Goal: Task Accomplishment & Management: Manage account settings

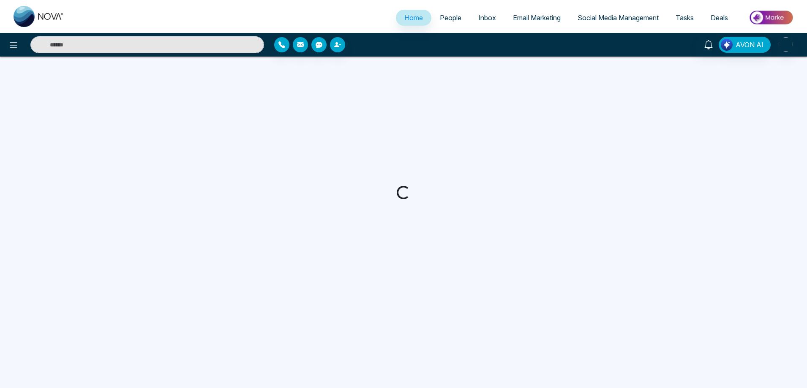
select select "*"
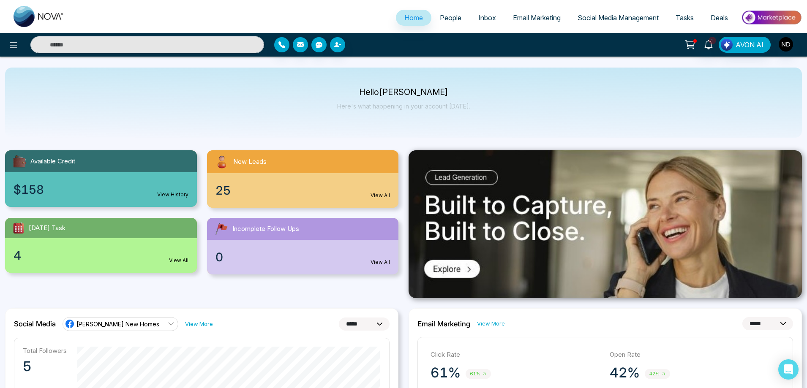
drag, startPoint x: 359, startPoint y: 93, endPoint x: 453, endPoint y: 93, distance: 93.4
click at [453, 93] on p "Hello [PERSON_NAME]" at bounding box center [403, 92] width 133 height 7
click at [411, 120] on div "Hello [PERSON_NAME] Here's what happening in your account [DATE]." at bounding box center [403, 103] width 797 height 70
drag, startPoint x: 363, startPoint y: 90, endPoint x: 447, endPoint y: 90, distance: 84.5
click at [447, 90] on p "Hello [PERSON_NAME]" at bounding box center [403, 92] width 133 height 7
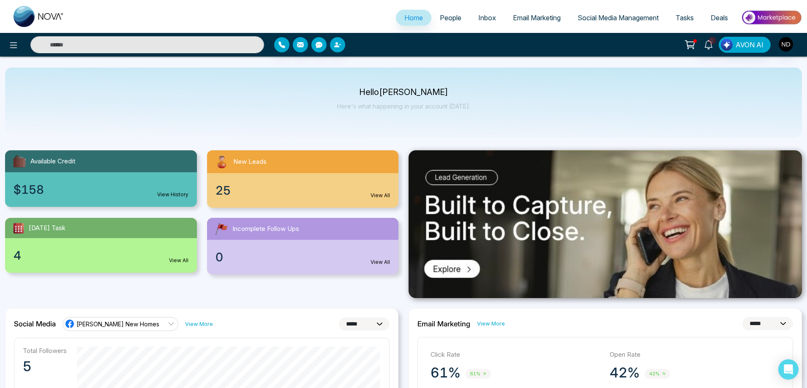
click at [478, 123] on div "Hello [PERSON_NAME] Here's what happening in your account [DATE]." at bounding box center [403, 103] width 797 height 70
click at [186, 45] on input "text" at bounding box center [147, 44] width 234 height 17
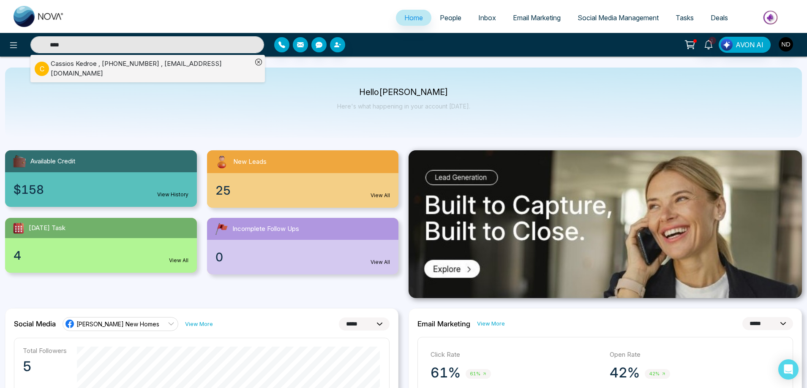
type input "****"
click at [115, 69] on div "[PERSON_NAME] , [PHONE_NUMBER] , [EMAIL_ADDRESS][DOMAIN_NAME]" at bounding box center [152, 68] width 202 height 19
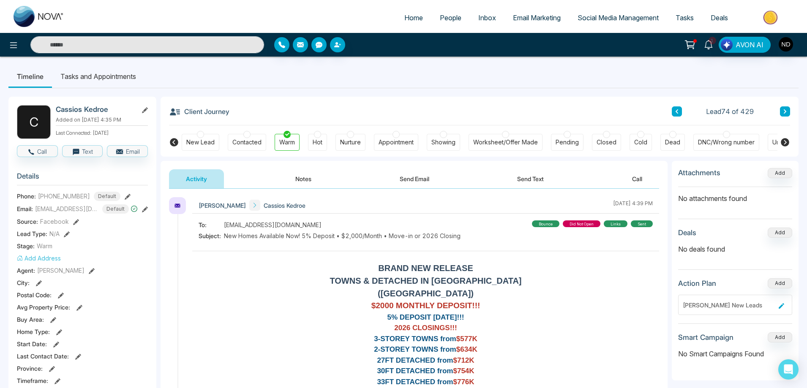
click at [305, 182] on button "Notes" at bounding box center [303, 178] width 50 height 19
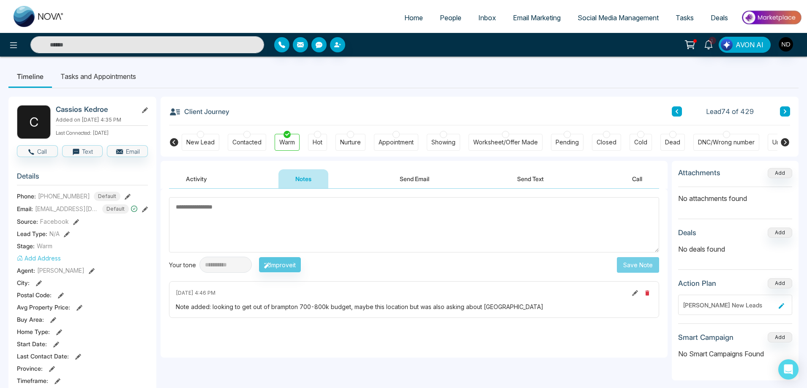
click at [419, 176] on button "Send Email" at bounding box center [414, 178] width 63 height 19
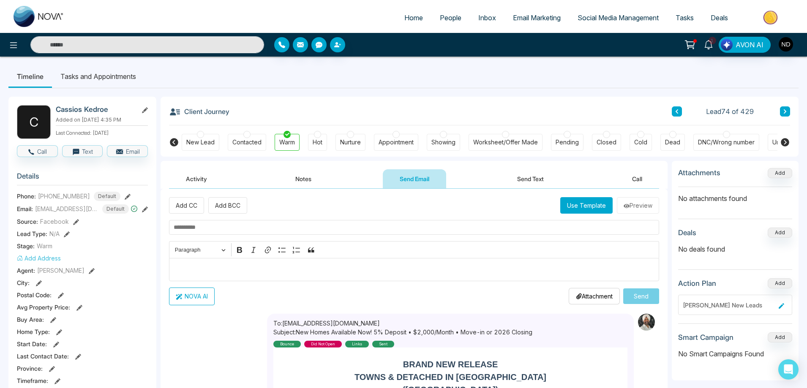
click at [307, 178] on button "Notes" at bounding box center [303, 178] width 50 height 19
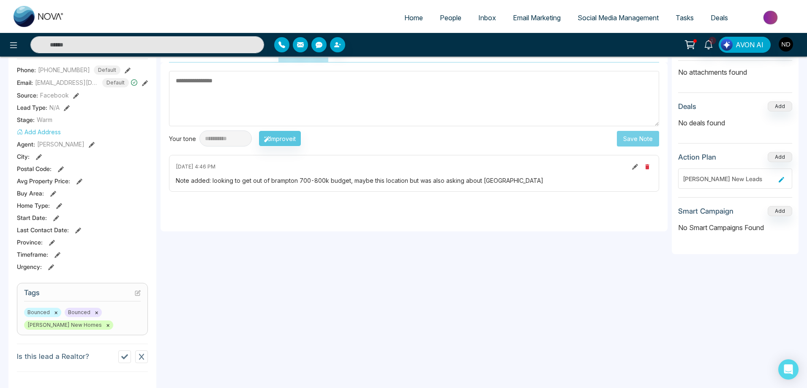
scroll to position [127, 0]
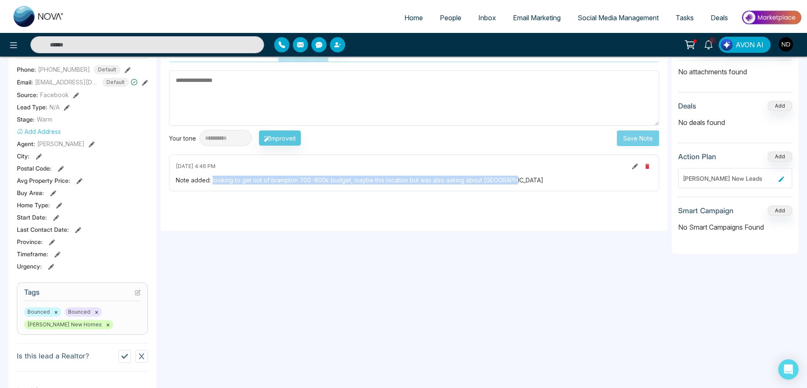
drag, startPoint x: 212, startPoint y: 179, endPoint x: 533, endPoint y: 186, distance: 320.8
click at [533, 186] on div "[DATE] 4:46 PM Note added: looking to get out of brampton 700-800k budget, mayb…" at bounding box center [414, 173] width 490 height 37
click at [435, 224] on div "**********" at bounding box center [414, 146] width 507 height 169
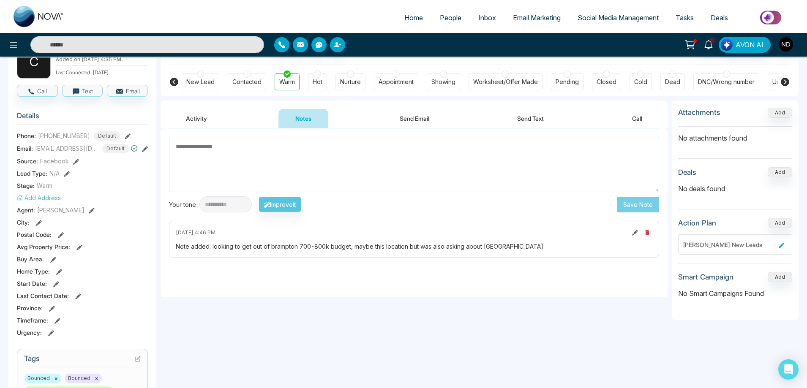
scroll to position [0, 0]
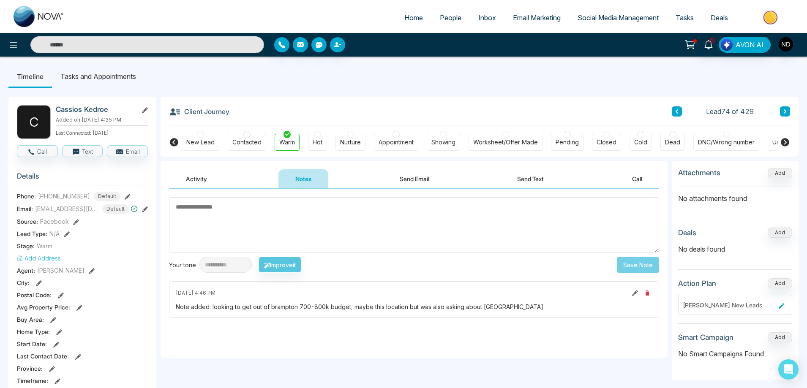
click at [194, 179] on button "Activity" at bounding box center [196, 178] width 55 height 19
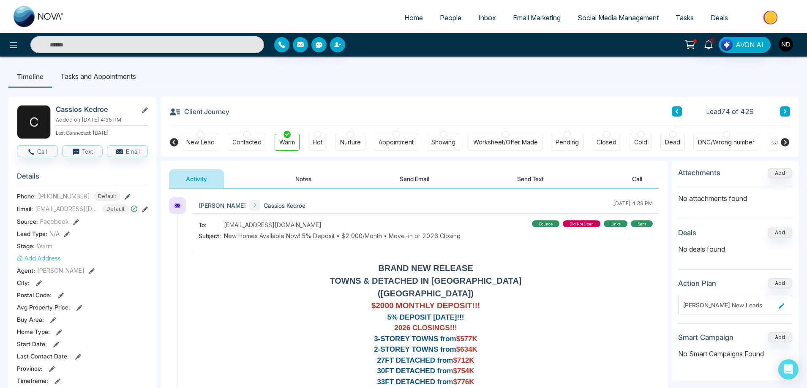
click at [307, 180] on button "Notes" at bounding box center [303, 178] width 50 height 19
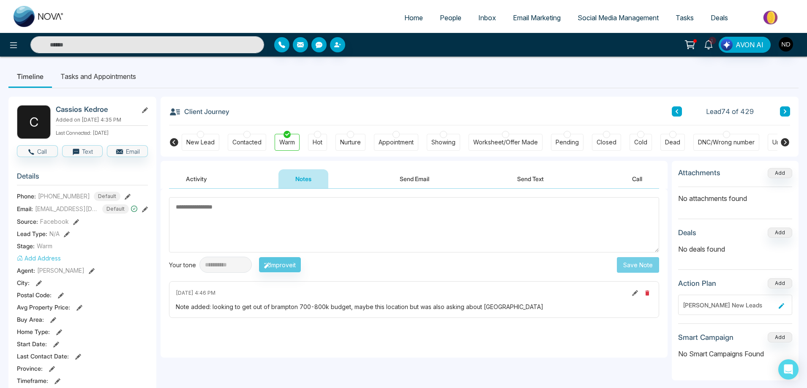
click at [423, 180] on button "Send Email" at bounding box center [414, 178] width 63 height 19
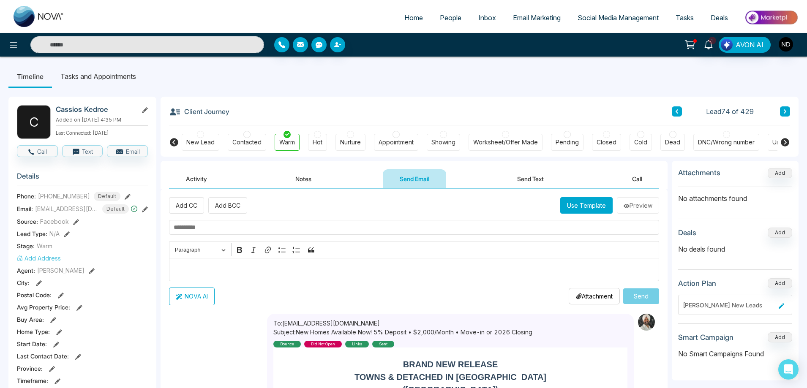
click at [200, 178] on button "Activity" at bounding box center [196, 178] width 55 height 19
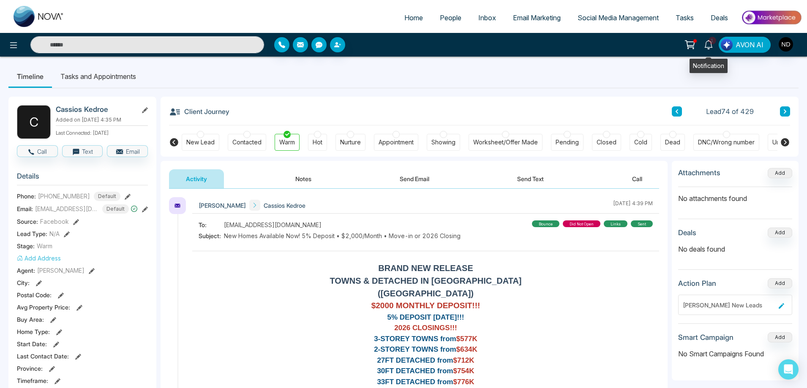
click at [710, 42] on span "1" at bounding box center [713, 41] width 8 height 8
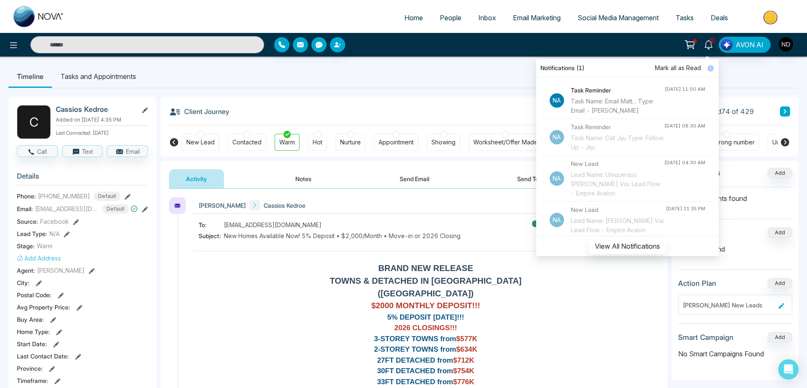
click at [679, 66] on span "Mark all as Read" at bounding box center [678, 67] width 46 height 9
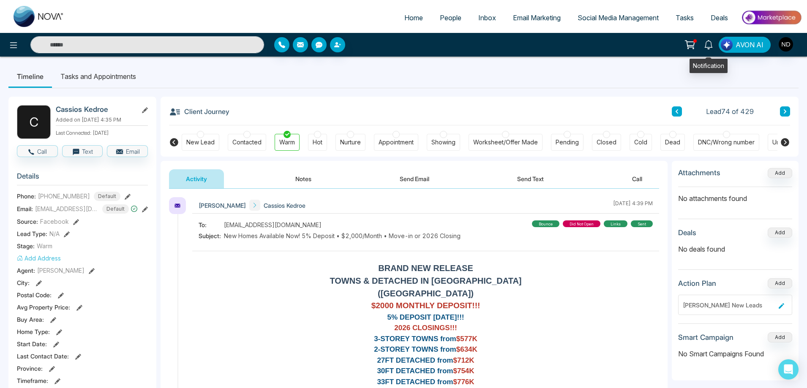
click at [712, 43] on icon at bounding box center [708, 44] width 9 height 9
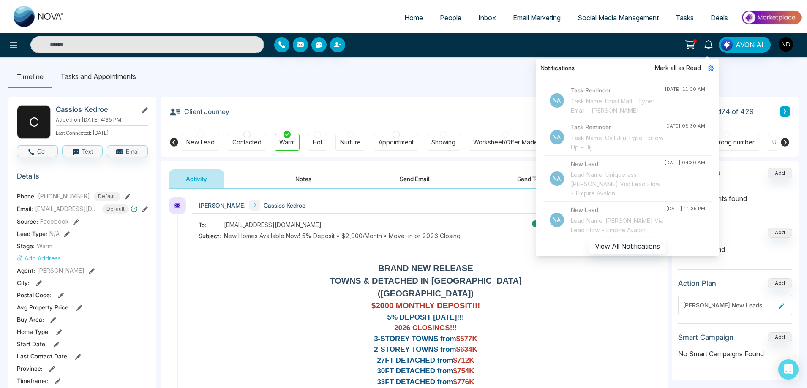
click at [612, 104] on div "Task Name: Email Matt... Type: Email - [PERSON_NAME]" at bounding box center [618, 106] width 94 height 19
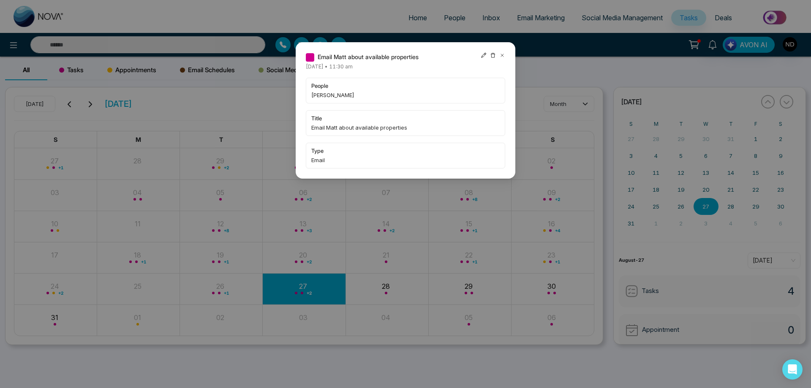
click at [503, 57] on icon at bounding box center [502, 55] width 6 height 6
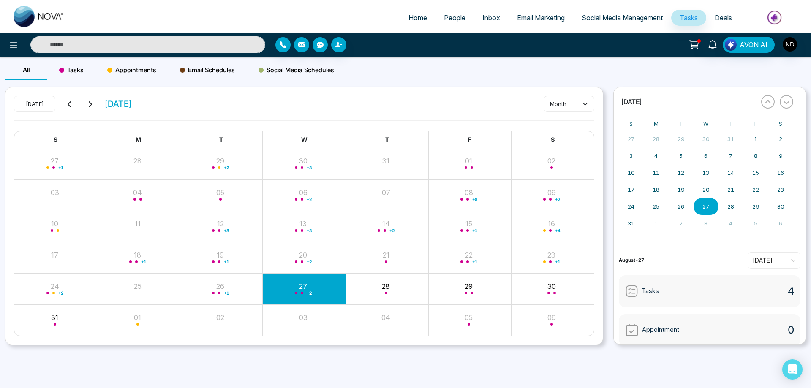
click at [228, 43] on input "text" at bounding box center [147, 44] width 235 height 17
type input "****"
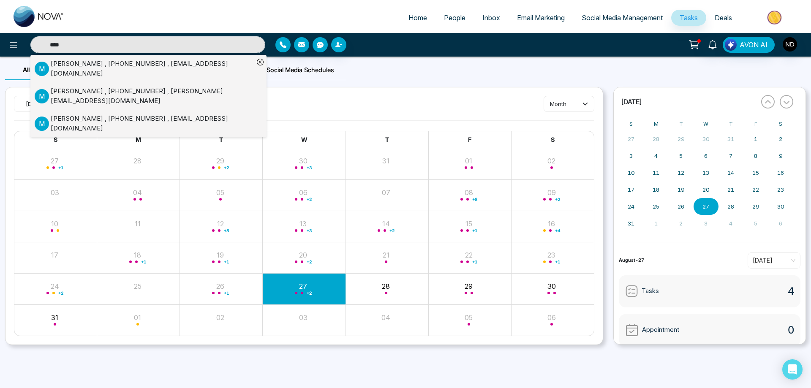
click at [74, 65] on div "[PERSON_NAME] , [PHONE_NUMBER] , [EMAIL_ADDRESS][DOMAIN_NAME]" at bounding box center [152, 68] width 203 height 19
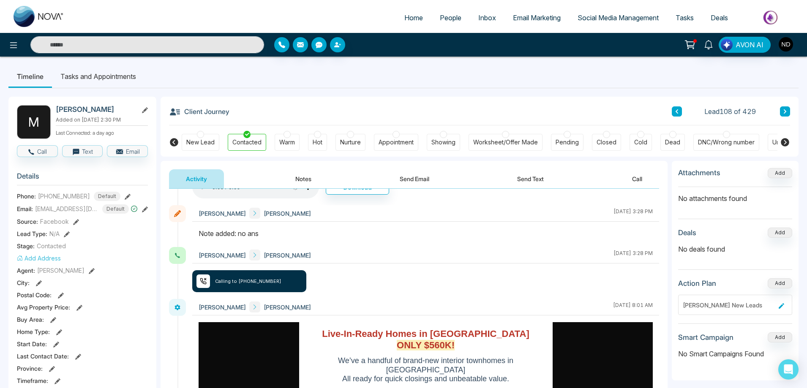
scroll to position [42, 0]
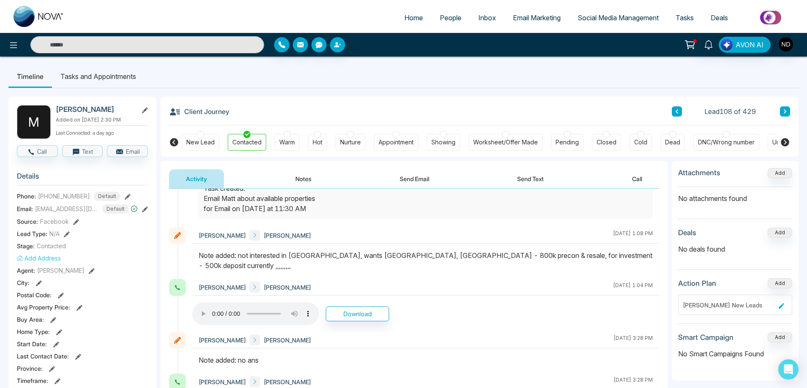
drag, startPoint x: 420, startPoint y: 274, endPoint x: 378, endPoint y: 292, distance: 45.4
click at [408, 279] on div "[PERSON_NAME] [PERSON_NAME] [DATE] 1:04 PM" at bounding box center [425, 287] width 467 height 16
click at [101, 48] on input "text" at bounding box center [147, 44] width 234 height 17
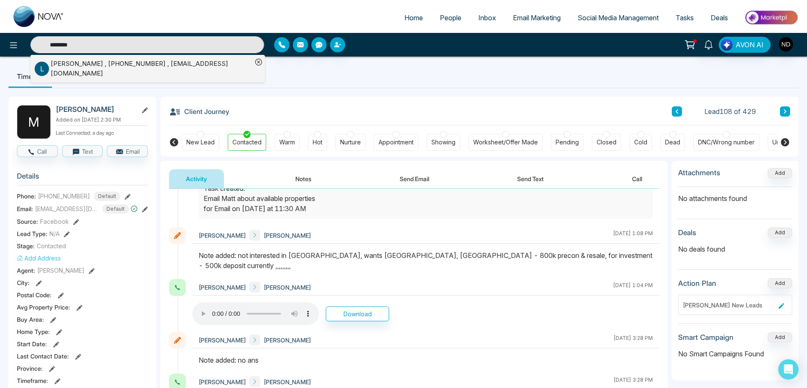
type input "********"
click at [180, 68] on div "[PERSON_NAME] , [PHONE_NUMBER] , [EMAIL_ADDRESS][DOMAIN_NAME]" at bounding box center [152, 68] width 202 height 19
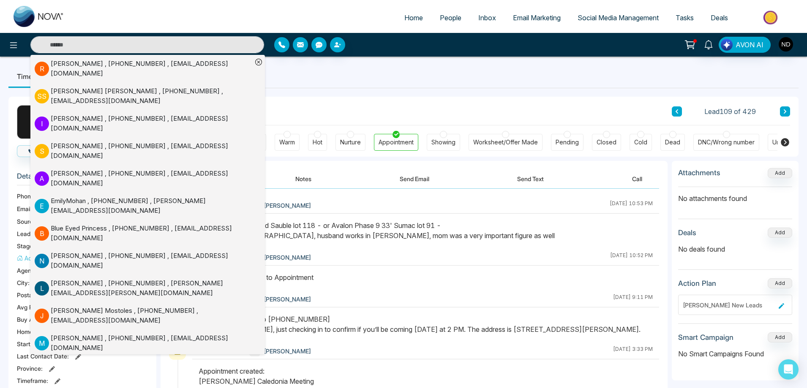
click at [493, 267] on div "[PERSON_NAME] [PERSON_NAME] [DATE] 10:52 PM" at bounding box center [425, 270] width 467 height 42
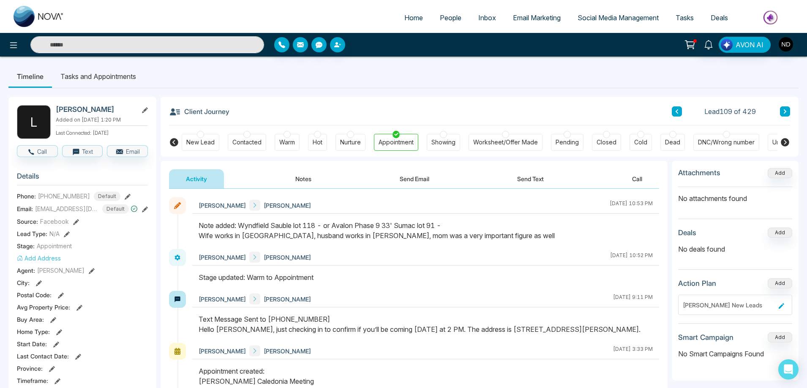
click at [101, 47] on input "text" at bounding box center [147, 44] width 234 height 17
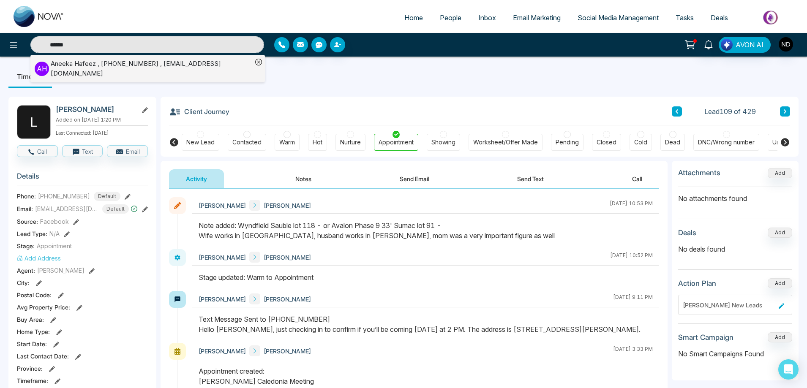
type input "******"
click at [82, 65] on div "[PERSON_NAME] , [PHONE_NUMBER] , [EMAIL_ADDRESS][DOMAIN_NAME]" at bounding box center [152, 68] width 202 height 19
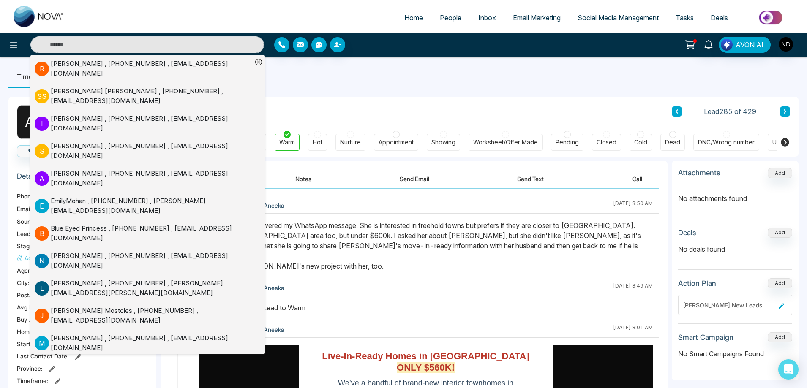
click at [339, 171] on div "Activity Notes Send Email Send Text Call" at bounding box center [414, 178] width 490 height 19
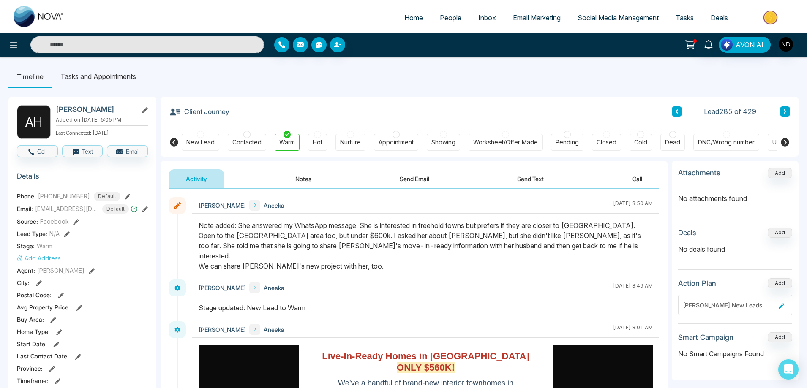
click at [305, 179] on button "Notes" at bounding box center [303, 178] width 50 height 19
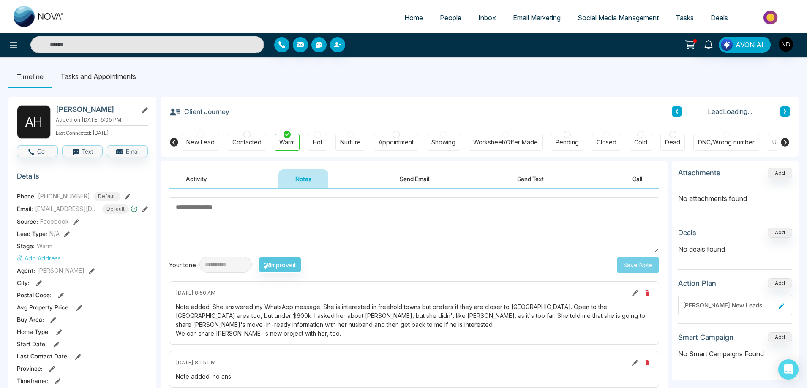
click at [341, 217] on textarea at bounding box center [414, 224] width 490 height 55
type textarea "*********"
click at [639, 268] on button "Save Note" at bounding box center [638, 265] width 42 height 16
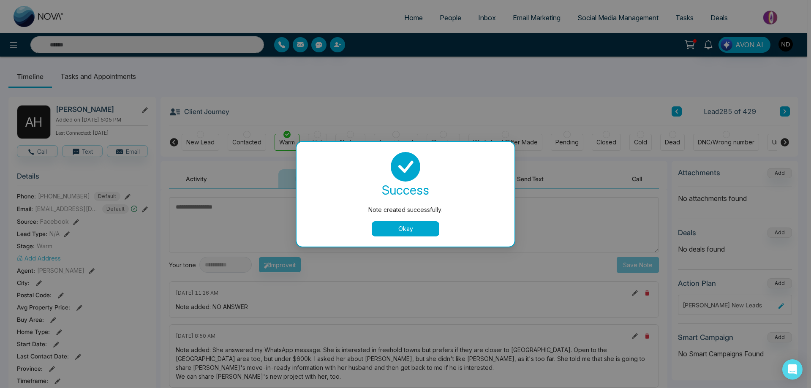
click at [419, 226] on button "Okay" at bounding box center [406, 228] width 68 height 15
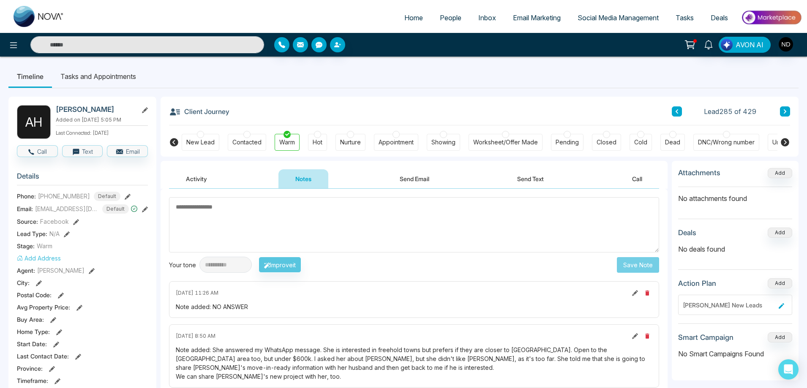
click at [532, 175] on button "Send Text" at bounding box center [530, 178] width 60 height 19
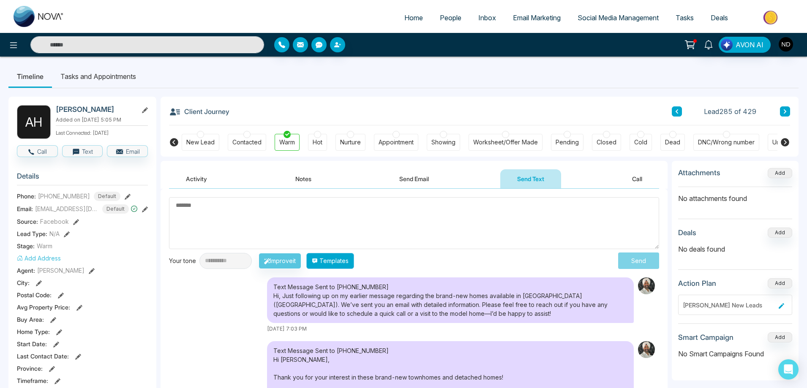
click at [354, 265] on button "Templates" at bounding box center [330, 261] width 48 height 16
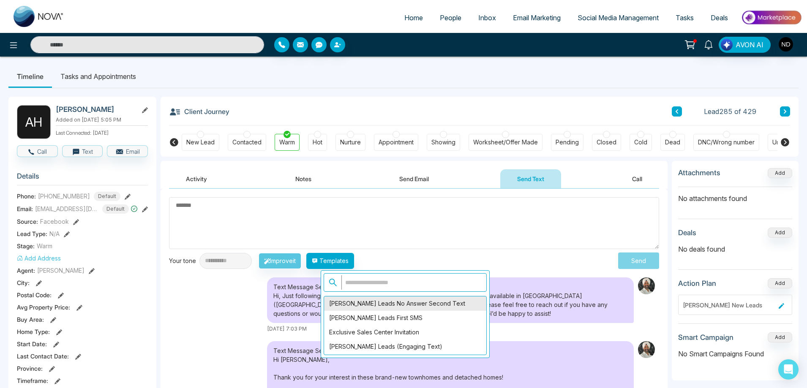
click at [374, 306] on div "[PERSON_NAME] Leads No Answer Second Text" at bounding box center [405, 304] width 162 height 14
type textarea "**********"
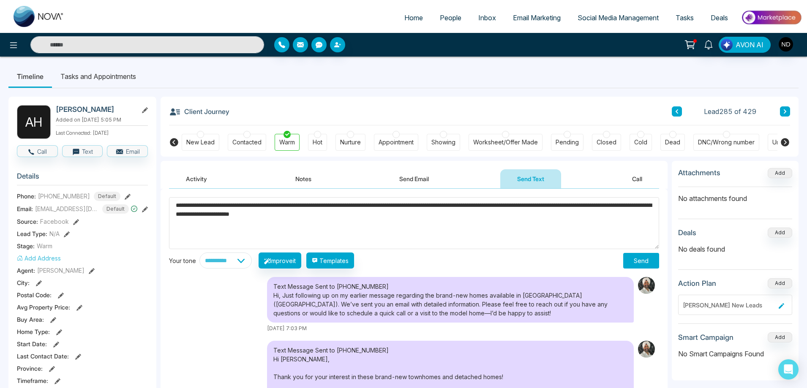
drag, startPoint x: 425, startPoint y: 225, endPoint x: 157, endPoint y: 198, distance: 269.3
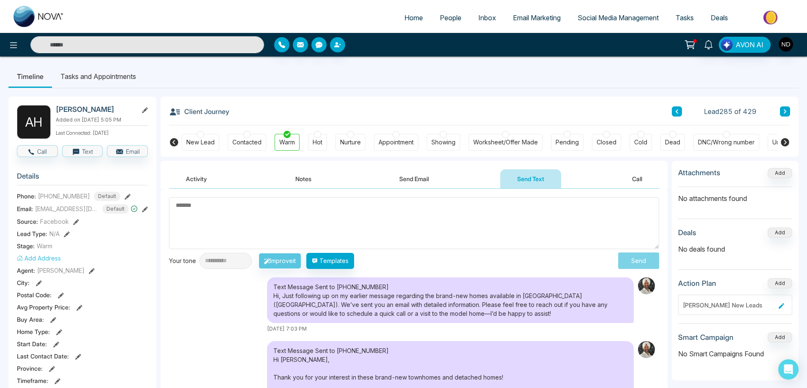
click at [299, 222] on textarea at bounding box center [414, 223] width 490 height 52
click at [196, 176] on button "Activity" at bounding box center [196, 178] width 55 height 19
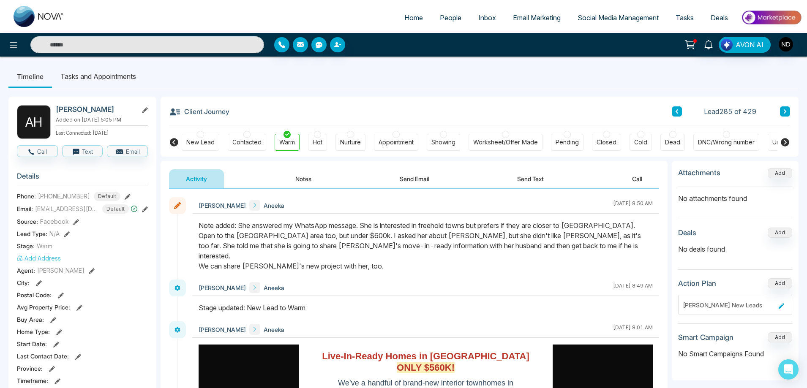
click at [300, 177] on button "Notes" at bounding box center [303, 178] width 50 height 19
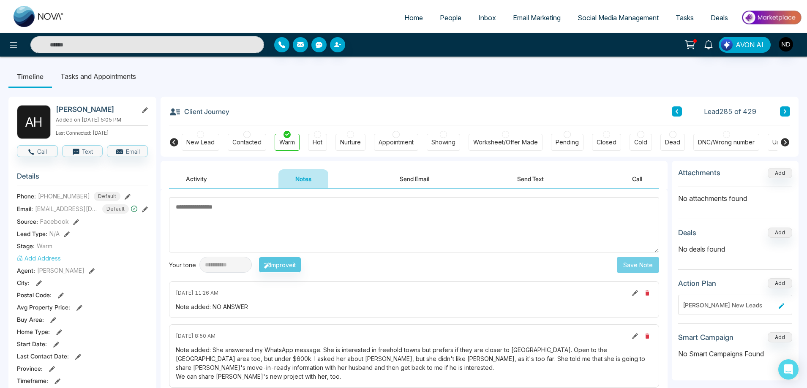
click at [329, 224] on textarea at bounding box center [414, 224] width 490 height 55
click at [196, 180] on button "Activity" at bounding box center [196, 178] width 55 height 19
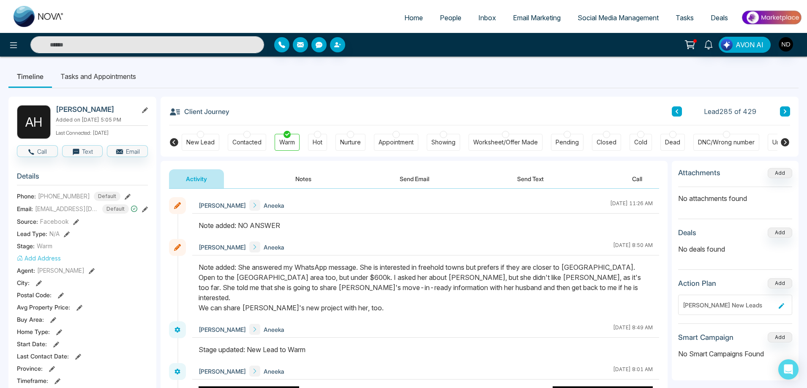
click at [145, 46] on input "text" at bounding box center [147, 44] width 234 height 17
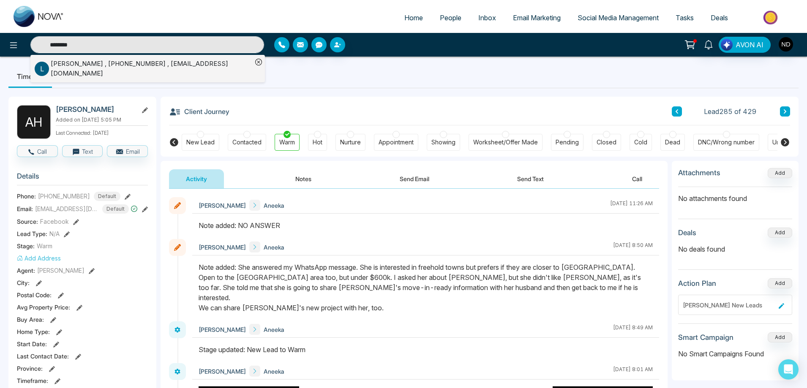
type input "********"
click at [166, 68] on div "[PERSON_NAME] , [PHONE_NUMBER] , [EMAIL_ADDRESS][DOMAIN_NAME]" at bounding box center [152, 68] width 202 height 19
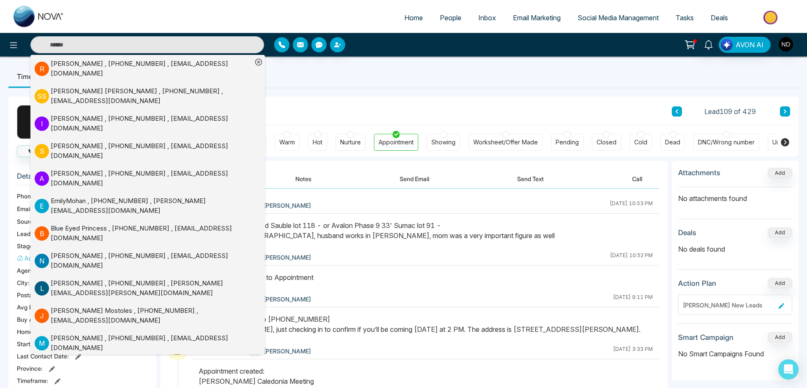
click at [472, 82] on ul "Timeline Tasks and Appointments" at bounding box center [403, 76] width 790 height 23
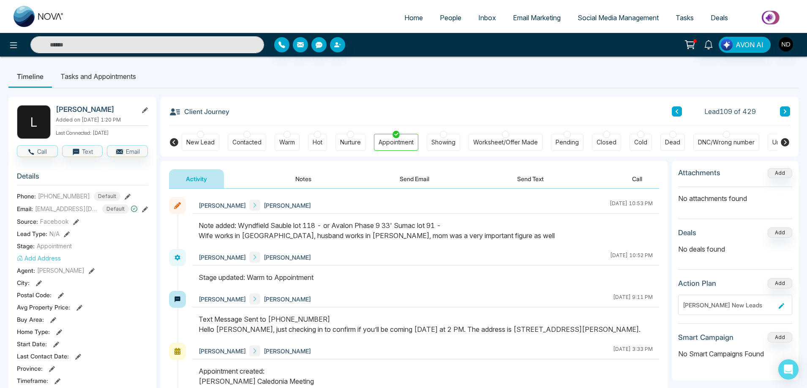
click at [551, 120] on div "Client Journey Lead 109 of 429" at bounding box center [479, 111] width 621 height 29
click at [310, 179] on button "Notes" at bounding box center [303, 178] width 50 height 19
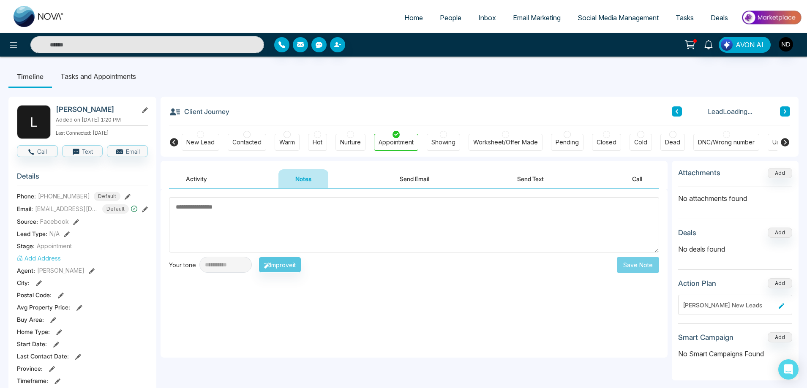
click at [316, 216] on textarea at bounding box center [414, 224] width 490 height 55
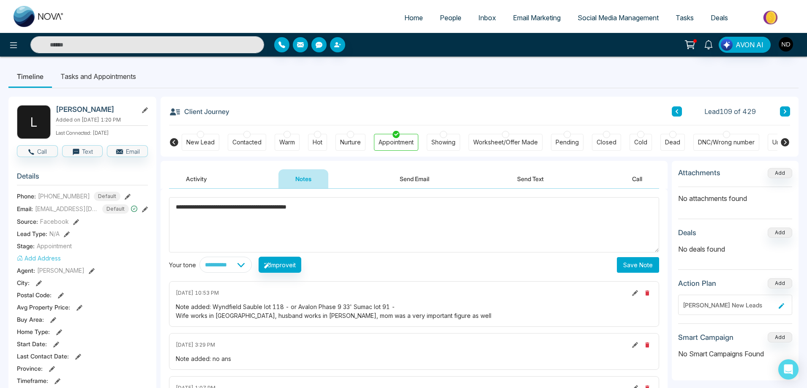
click at [0, 0] on span "*" at bounding box center [0, 0] width 0 height 0
click at [348, 208] on textarea "**********" at bounding box center [414, 224] width 490 height 55
type textarea "**********"
click at [628, 267] on button "Save Note" at bounding box center [638, 265] width 42 height 16
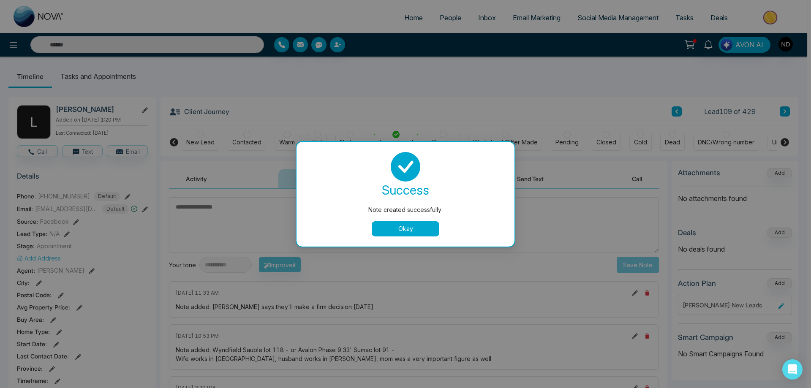
click at [387, 227] on button "Okay" at bounding box center [406, 228] width 68 height 15
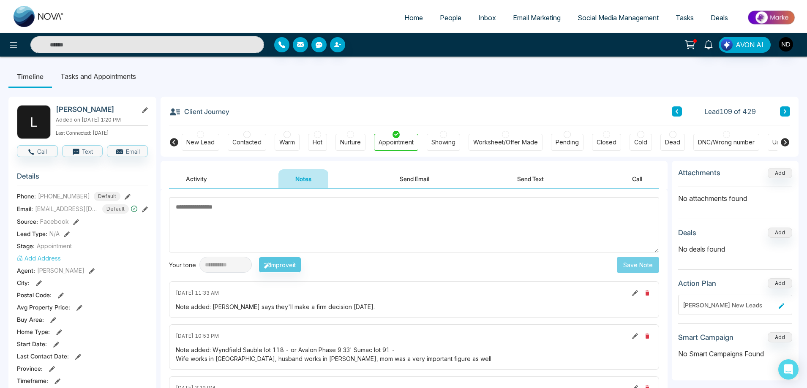
click at [146, 43] on input "text" at bounding box center [147, 44] width 234 height 17
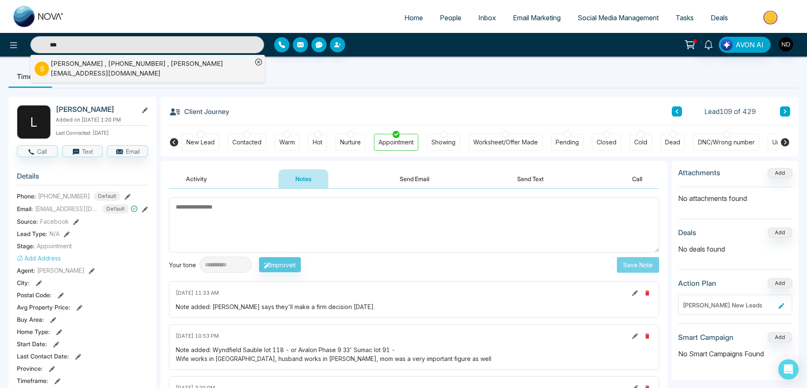
type input "***"
click at [161, 65] on div "[PERSON_NAME] , [PHONE_NUMBER] , [PERSON_NAME][EMAIL_ADDRESS][DOMAIN_NAME]" at bounding box center [152, 68] width 202 height 19
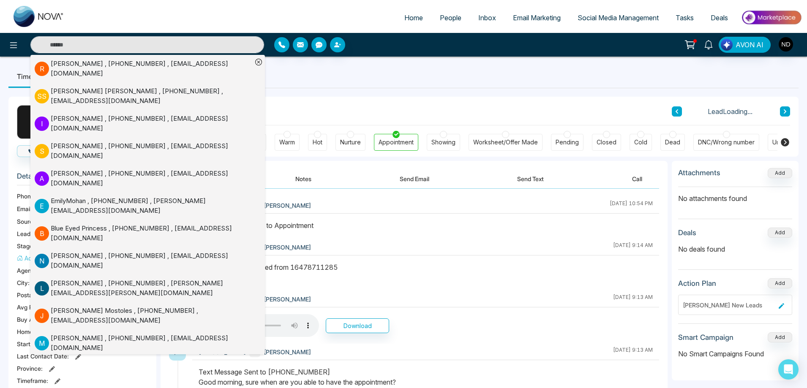
click at [424, 237] on div at bounding box center [425, 230] width 467 height 19
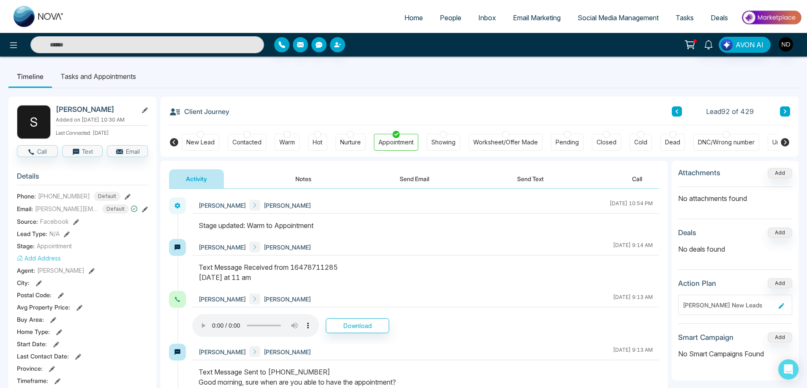
click at [307, 183] on button "Notes" at bounding box center [303, 178] width 50 height 19
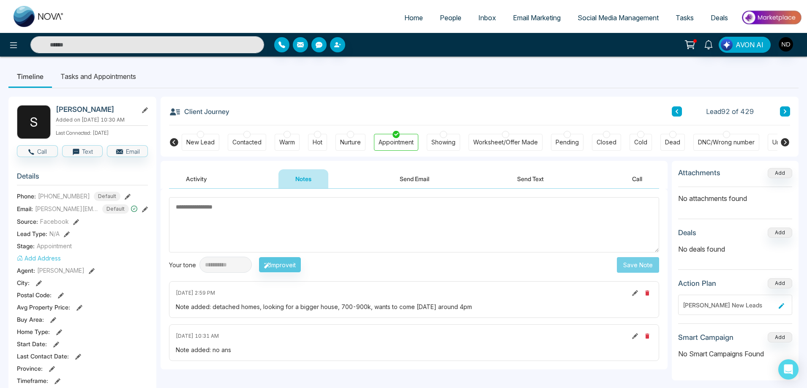
click at [310, 221] on textarea at bounding box center [414, 224] width 490 height 55
click at [283, 217] on textarea at bounding box center [414, 224] width 490 height 55
type textarea "*********"
click at [630, 265] on button "Save Note" at bounding box center [638, 265] width 42 height 16
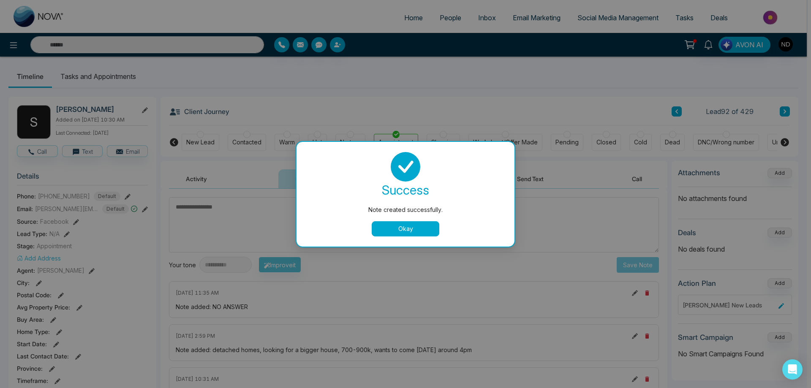
click at [413, 231] on button "Okay" at bounding box center [406, 228] width 68 height 15
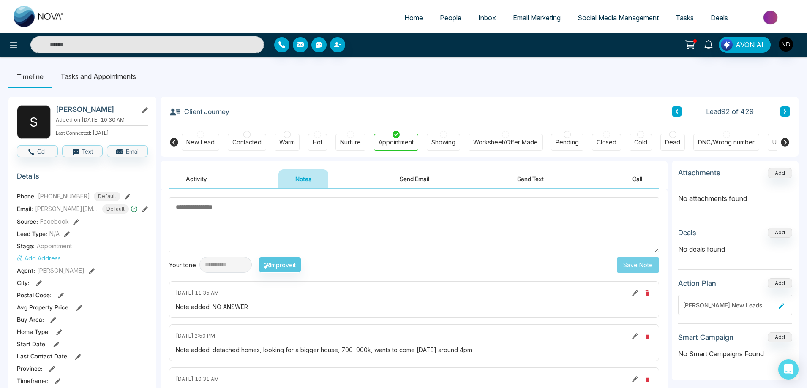
click at [376, 299] on div "[DATE] 11:35 AM Note added: NO ANSWER" at bounding box center [414, 299] width 490 height 37
click at [464, 225] on textarea at bounding box center [414, 224] width 490 height 55
click at [447, 19] on span "People" at bounding box center [451, 18] width 22 height 8
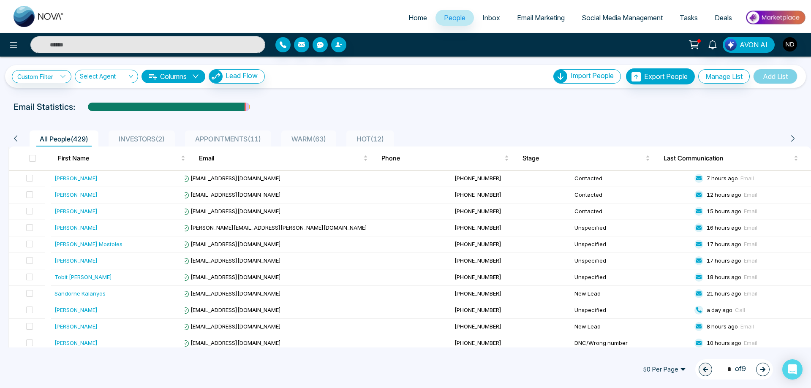
click at [226, 137] on span "APPOINTMENTS ( 11 )" at bounding box center [228, 139] width 73 height 8
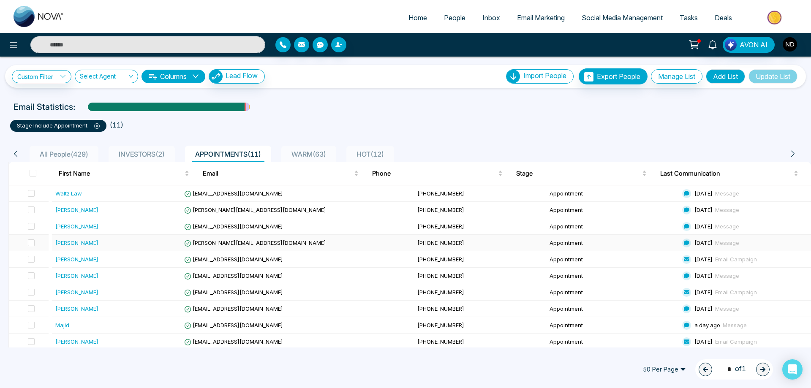
click at [64, 243] on div "[PERSON_NAME]" at bounding box center [76, 243] width 43 height 8
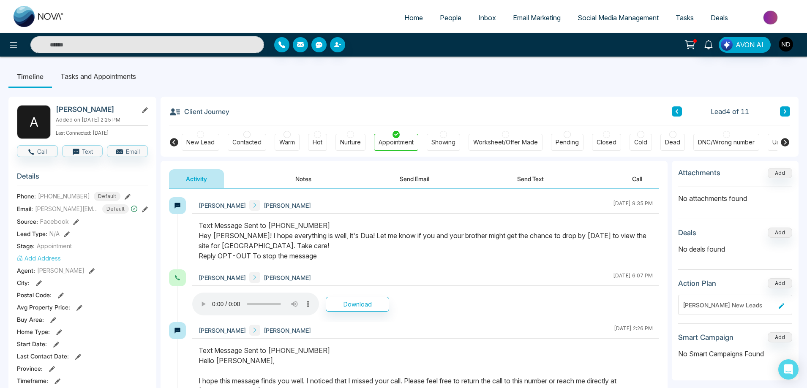
click at [85, 75] on li "Tasks and Appointments" at bounding box center [98, 76] width 93 height 23
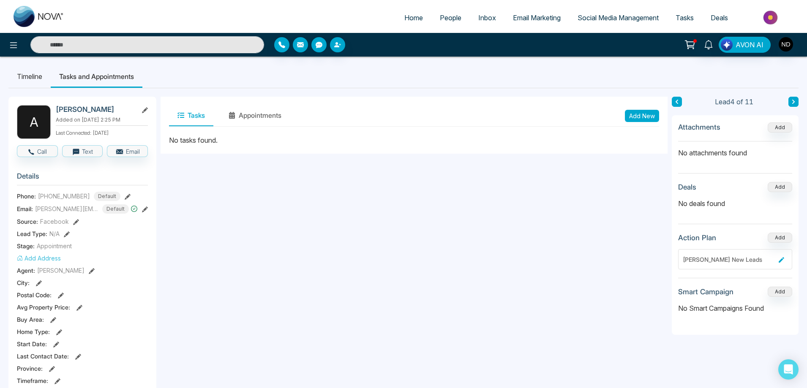
click at [652, 120] on button "Add New" at bounding box center [642, 116] width 34 height 12
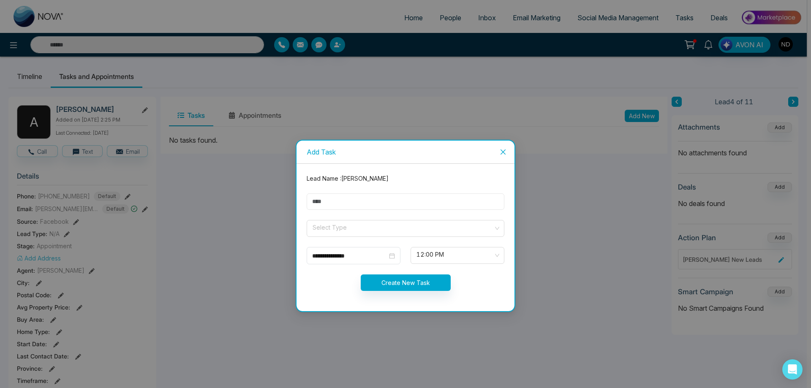
click at [373, 199] on input "text" at bounding box center [406, 202] width 198 height 16
click at [376, 201] on input "**********" at bounding box center [406, 202] width 198 height 16
type input "**********"
click at [398, 228] on input "search" at bounding box center [403, 227] width 182 height 13
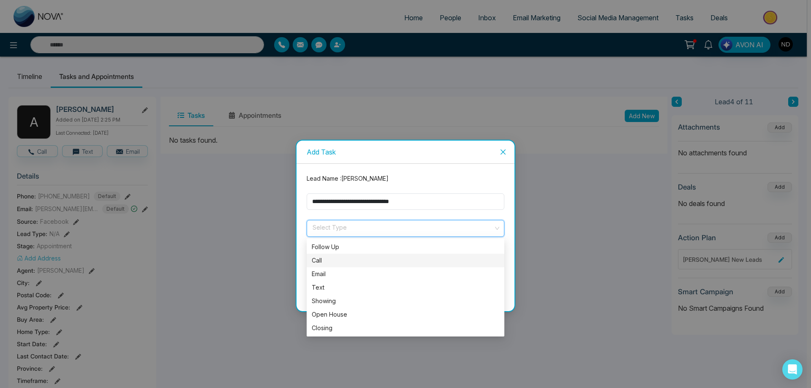
click at [313, 263] on div "Call" at bounding box center [406, 260] width 188 height 9
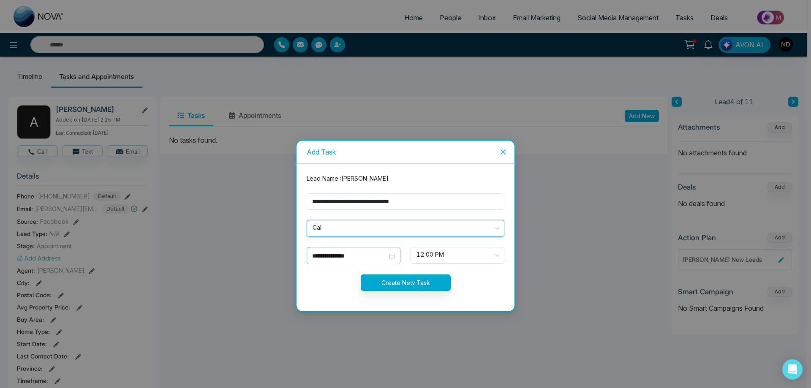
click at [394, 255] on div "**********" at bounding box center [353, 255] width 83 height 9
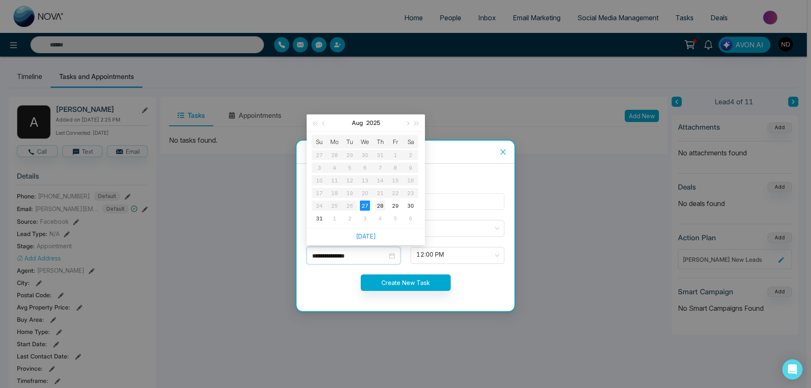
type input "**********"
click at [381, 207] on div "28" at bounding box center [380, 206] width 10 height 10
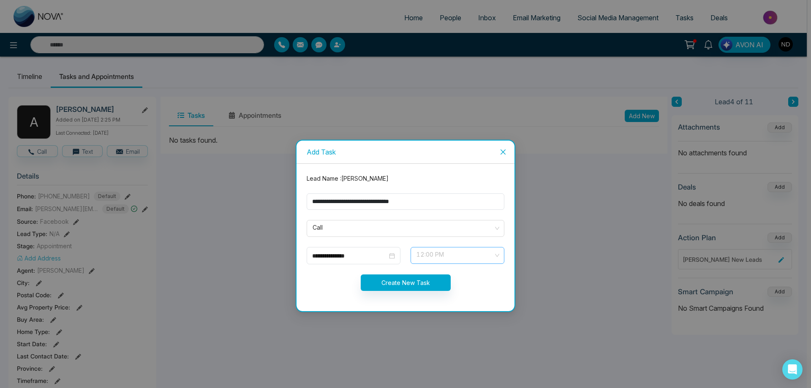
click at [492, 251] on span "12:00 PM" at bounding box center [458, 255] width 82 height 14
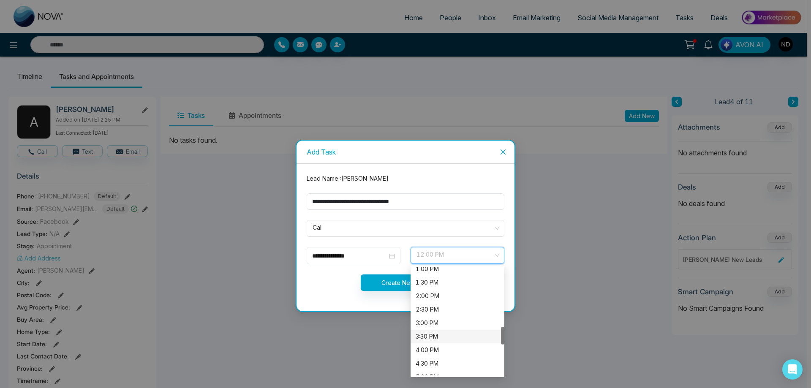
scroll to position [399, 0]
click at [429, 360] on div "6:00 PM" at bounding box center [458, 361] width 84 height 9
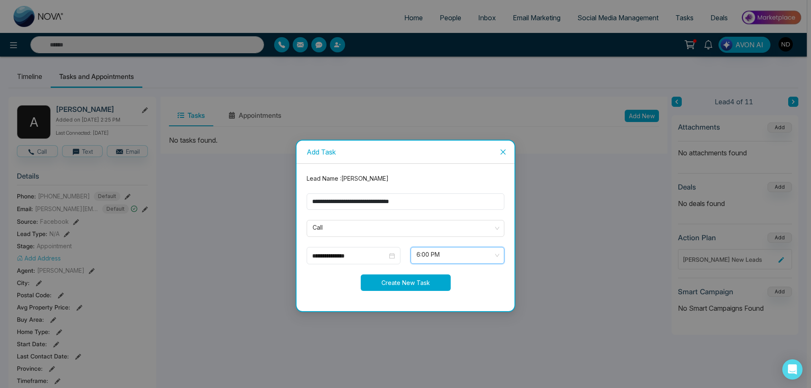
click at [389, 282] on button "Create New Task" at bounding box center [406, 283] width 90 height 16
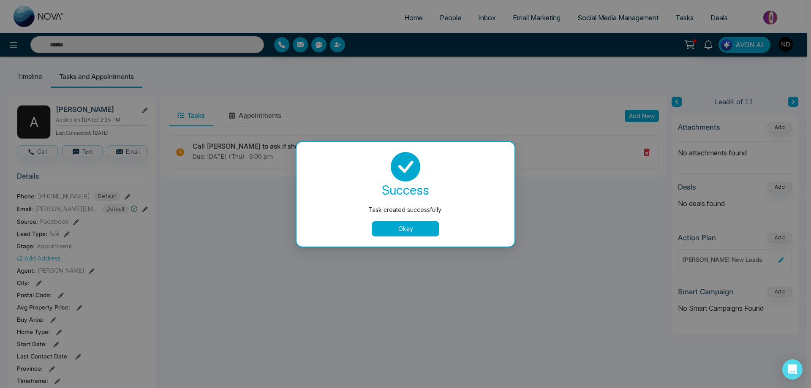
click at [410, 229] on button "Okay" at bounding box center [406, 228] width 68 height 15
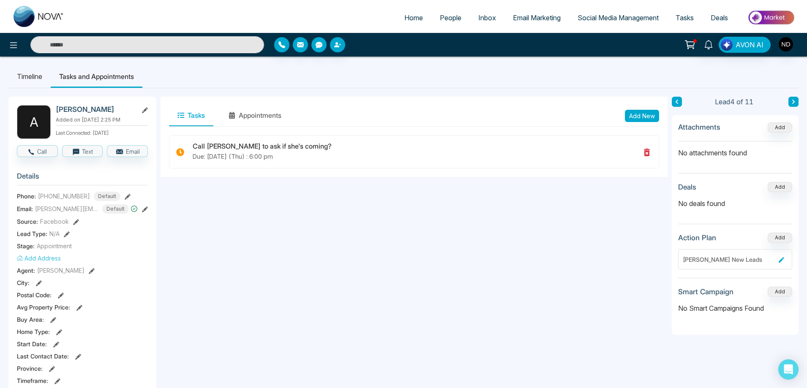
click at [111, 44] on input "text" at bounding box center [147, 44] width 234 height 17
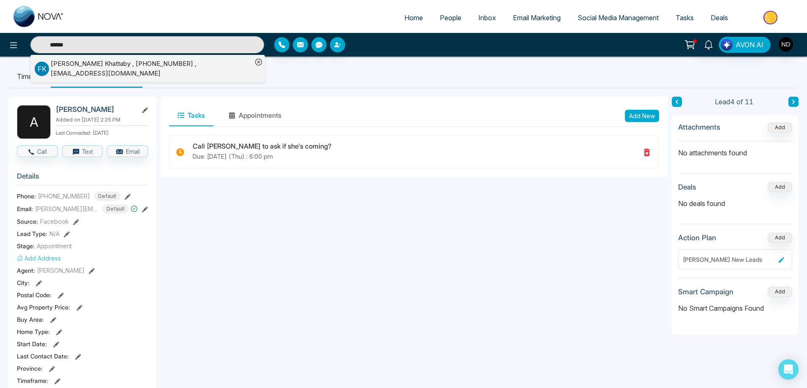
type input "******"
click at [74, 66] on div "[PERSON_NAME] , [PHONE_NUMBER] , [EMAIL_ADDRESS][DOMAIN_NAME]" at bounding box center [152, 68] width 202 height 19
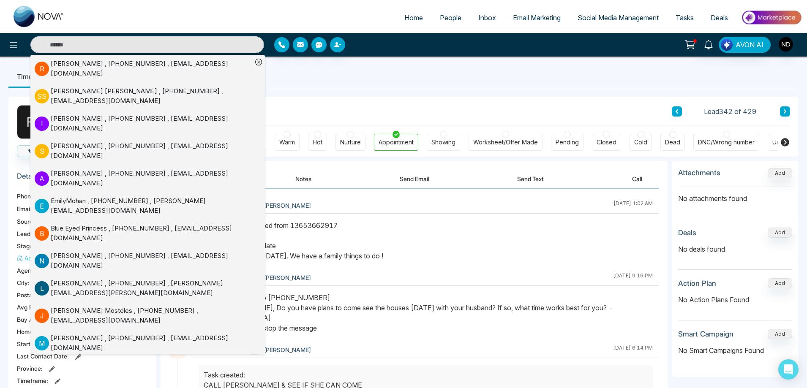
click at [448, 264] on div at bounding box center [425, 245] width 467 height 49
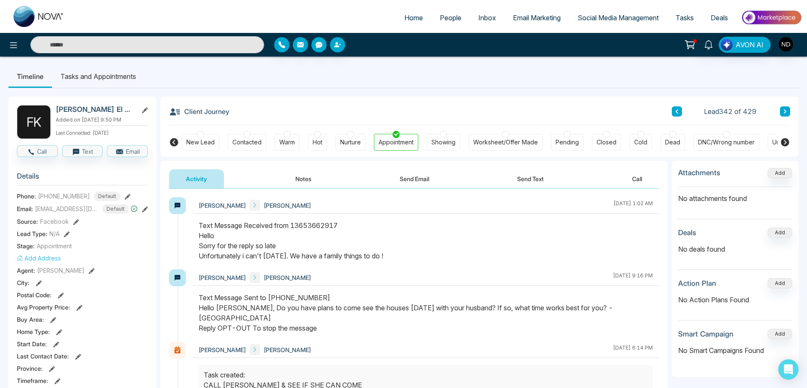
click at [121, 76] on li "Tasks and Appointments" at bounding box center [98, 76] width 93 height 23
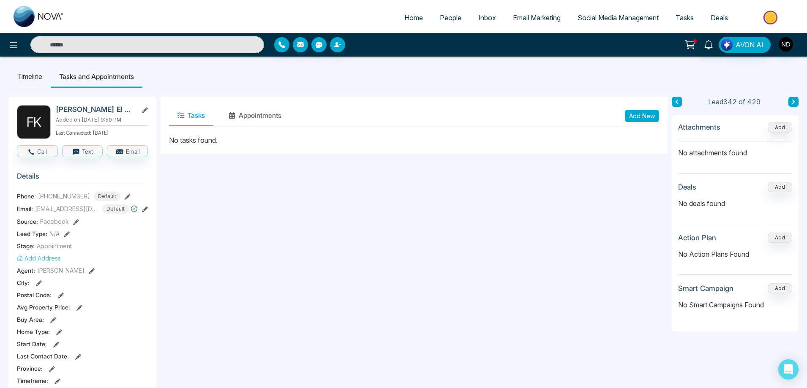
click at [638, 115] on button "Add New" at bounding box center [642, 116] width 34 height 12
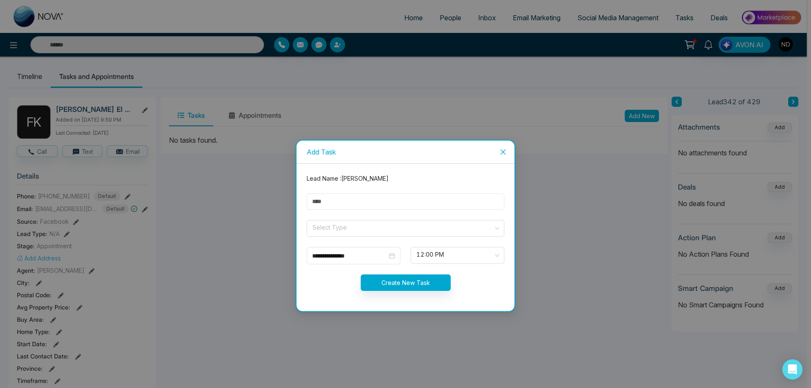
click at [366, 199] on input "text" at bounding box center [406, 202] width 198 height 16
type input "**********"
click at [332, 225] on input "search" at bounding box center [403, 227] width 182 height 13
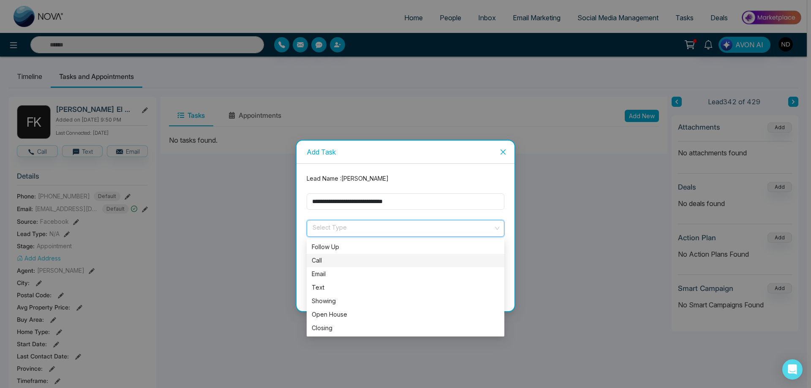
click at [319, 263] on div "Call" at bounding box center [406, 260] width 188 height 9
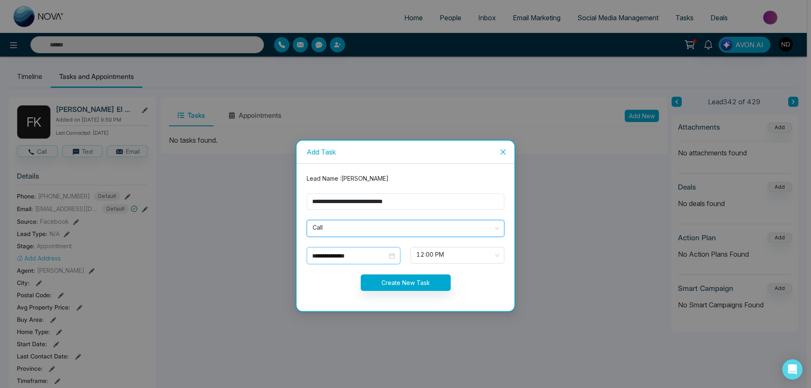
click at [390, 255] on div "**********" at bounding box center [353, 255] width 83 height 9
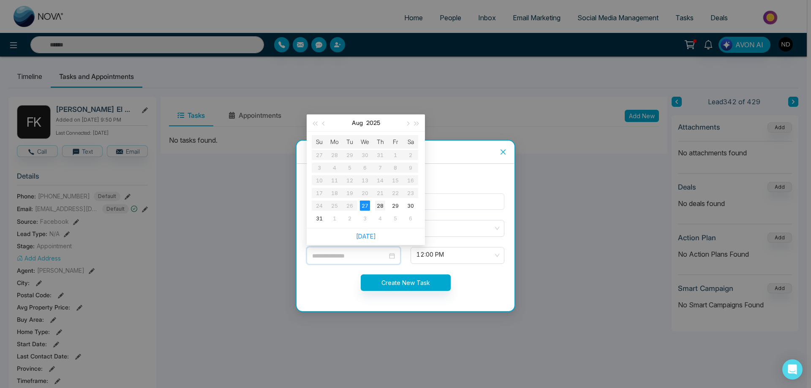
type input "**********"
click at [384, 207] on div "28" at bounding box center [380, 206] width 10 height 10
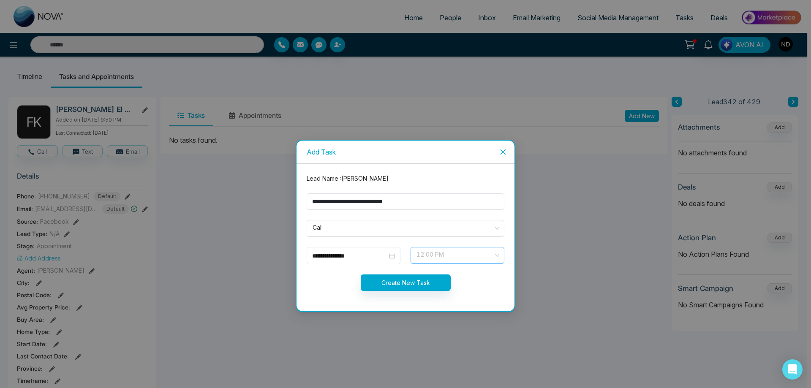
click at [497, 254] on span "12:00 PM" at bounding box center [458, 255] width 82 height 14
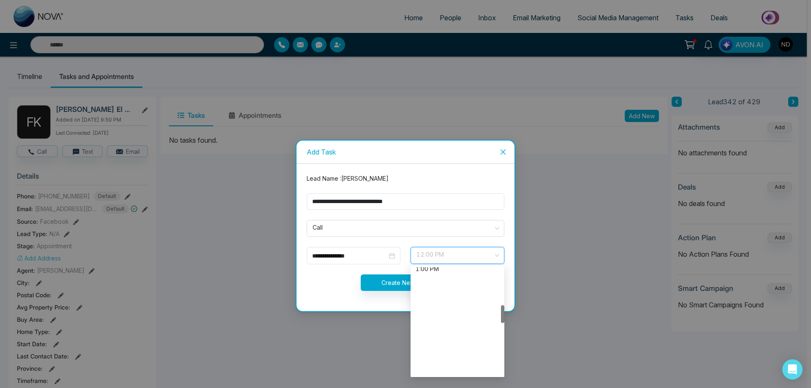
scroll to position [441, 0]
click at [439, 303] on div "5:30 PM" at bounding box center [458, 306] width 84 height 9
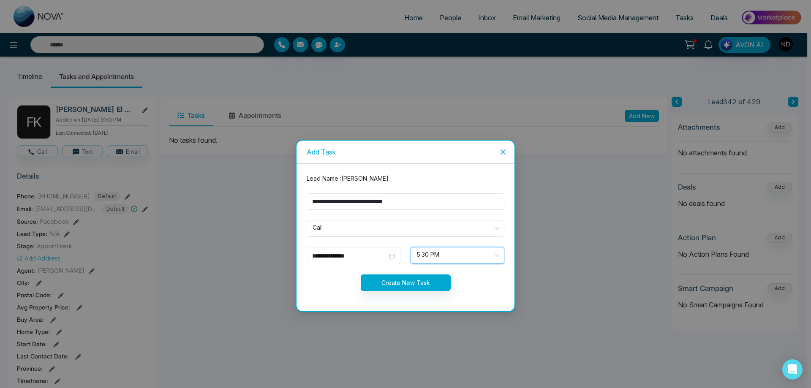
click at [499, 257] on div "5:30 PM" at bounding box center [458, 255] width 94 height 17
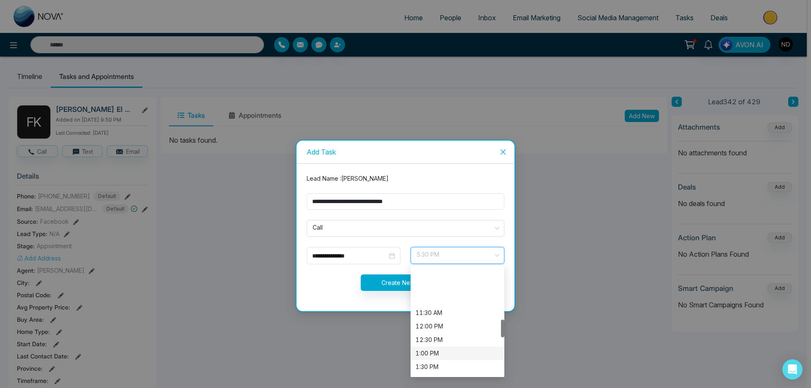
scroll to position [314, 0]
click at [423, 284] on div "12:00 PM" at bounding box center [458, 284] width 84 height 9
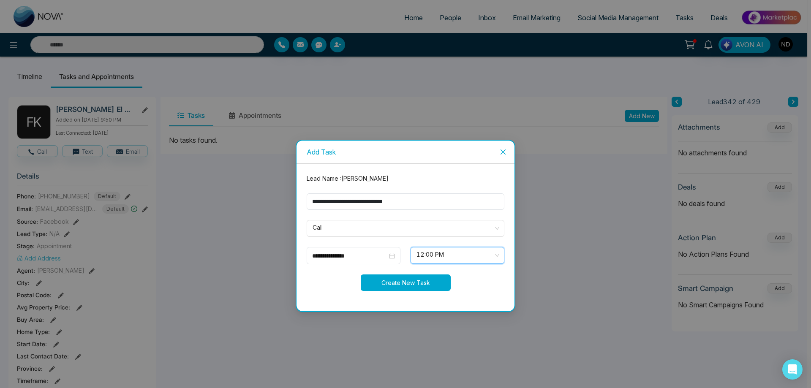
click at [402, 284] on button "Create New Task" at bounding box center [406, 283] width 90 height 16
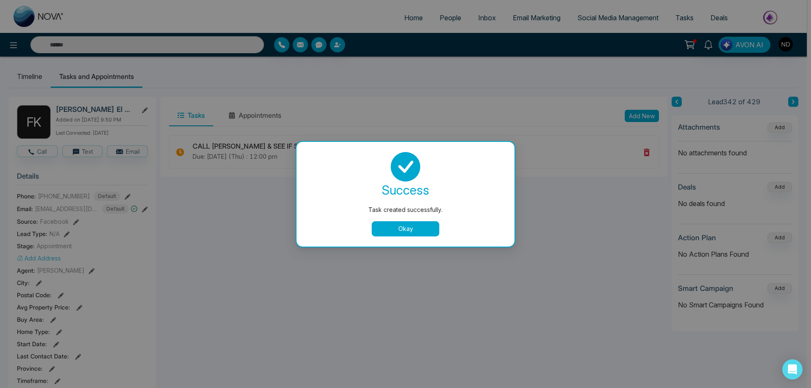
click at [397, 226] on button "Okay" at bounding box center [406, 228] width 68 height 15
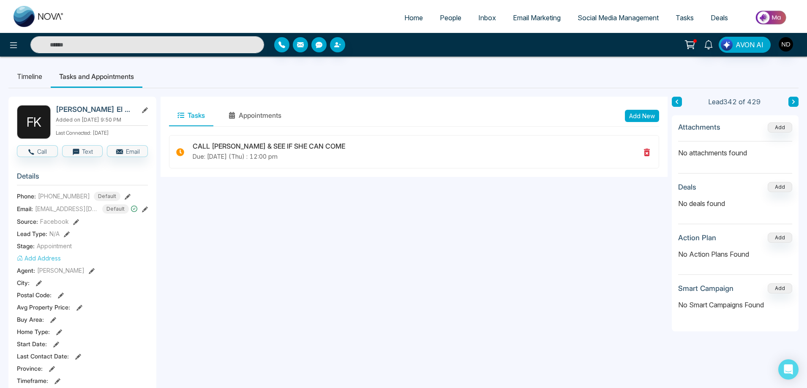
click at [87, 44] on input "text" at bounding box center [147, 44] width 234 height 17
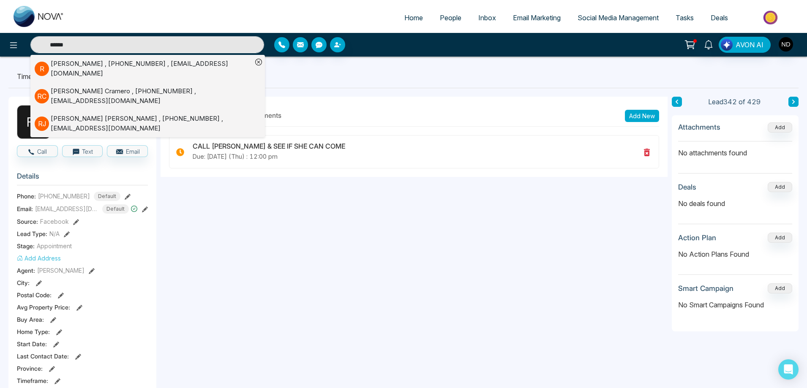
type input "******"
click at [177, 114] on div "[PERSON_NAME] , [PHONE_NUMBER] , [EMAIL_ADDRESS][DOMAIN_NAME]" at bounding box center [152, 123] width 202 height 19
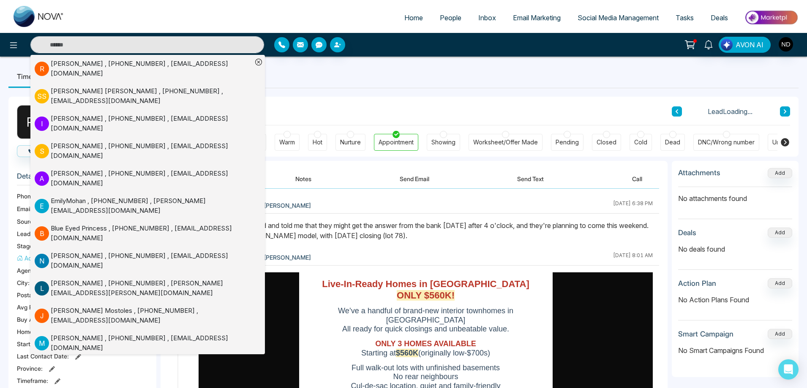
click at [483, 240] on div "Note added: He called and told me that they might get the answer from the bank …" at bounding box center [426, 231] width 454 height 20
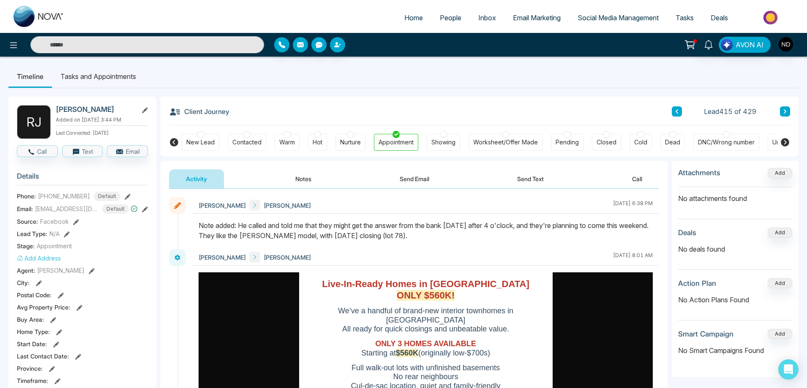
click at [104, 76] on li "Tasks and Appointments" at bounding box center [98, 76] width 93 height 23
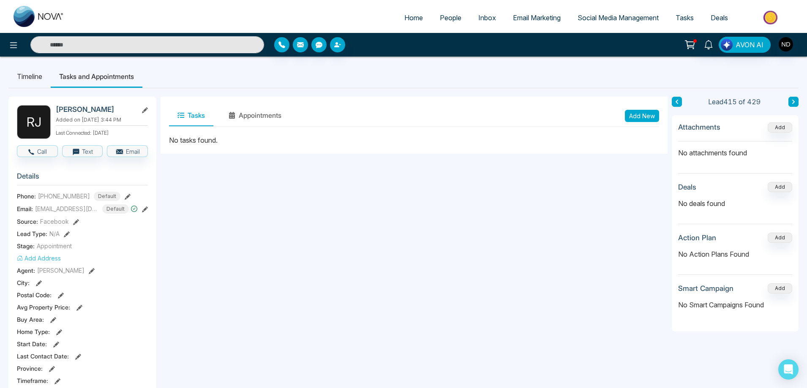
click at [27, 78] on li "Timeline" at bounding box center [29, 76] width 42 height 23
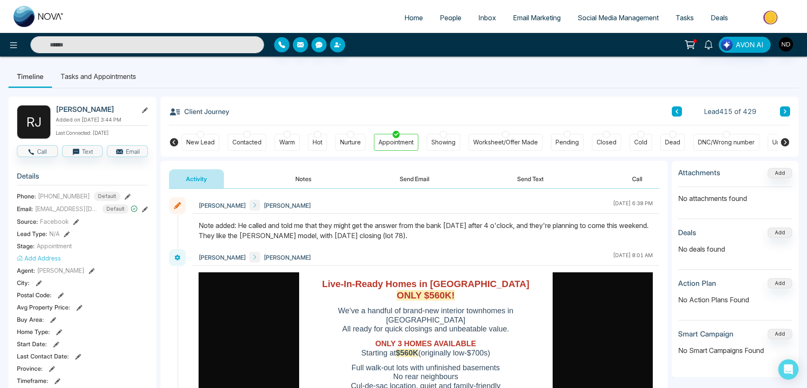
click at [90, 78] on li "Tasks and Appointments" at bounding box center [98, 76] width 93 height 23
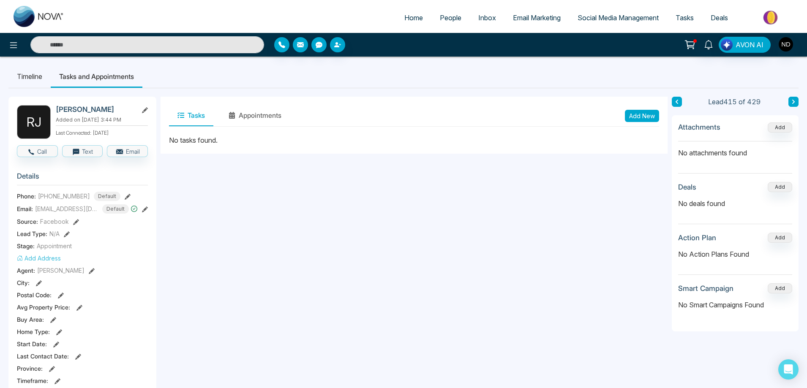
click at [645, 117] on button "Add New" at bounding box center [642, 116] width 34 height 12
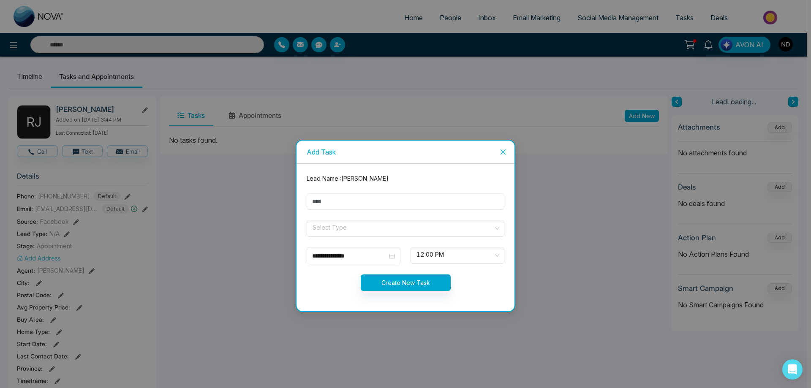
click at [363, 202] on input "text" at bounding box center [406, 202] width 198 height 16
type input "**********"
click at [347, 228] on input "search" at bounding box center [403, 227] width 182 height 13
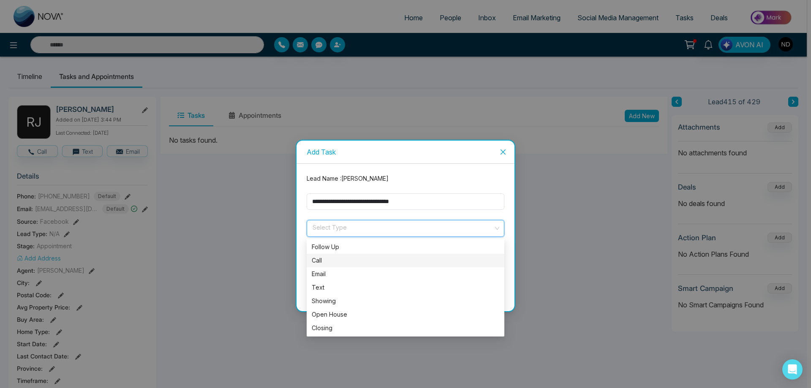
click at [334, 262] on div "Call" at bounding box center [406, 260] width 188 height 9
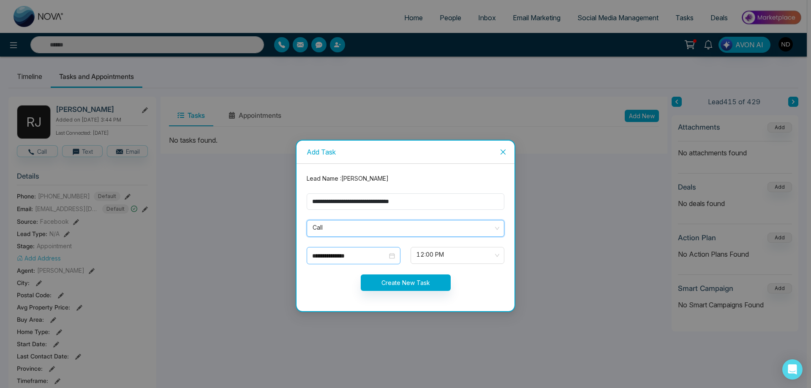
click at [363, 258] on input "**********" at bounding box center [349, 255] width 75 height 9
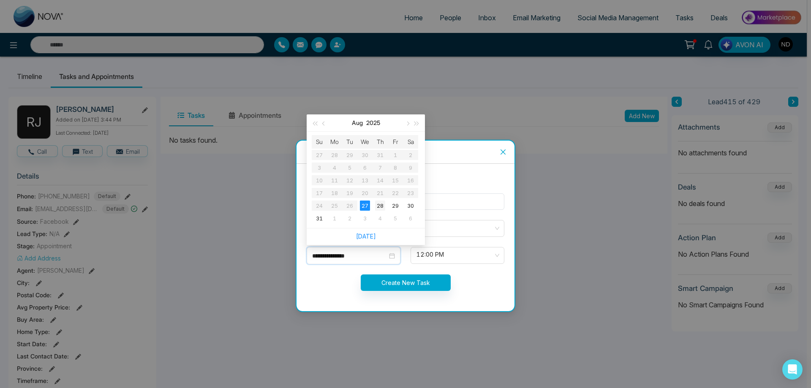
type input "**********"
click at [379, 205] on div "28" at bounding box center [380, 206] width 10 height 10
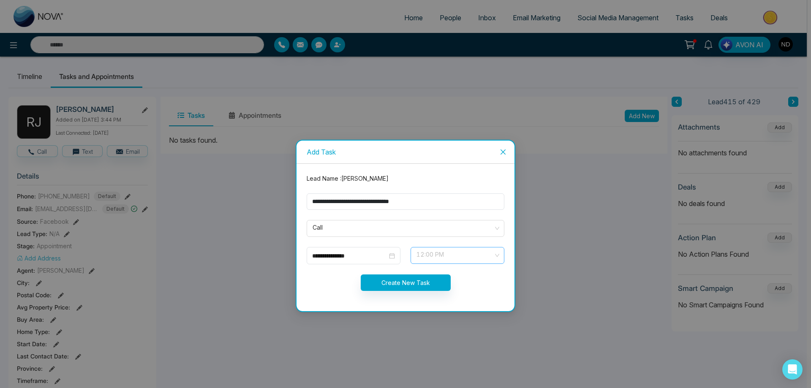
click at [500, 254] on div "12:00 PM" at bounding box center [458, 255] width 94 height 17
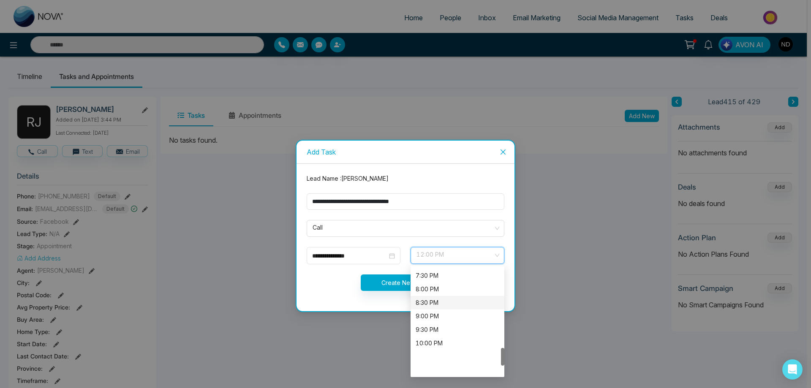
scroll to position [483, 0]
click at [439, 307] on div "7:00 PM" at bounding box center [458, 304] width 84 height 9
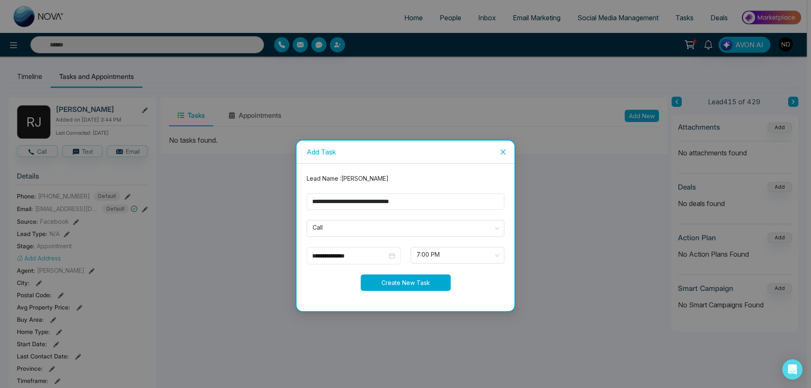
drag, startPoint x: 404, startPoint y: 281, endPoint x: 404, endPoint y: 286, distance: 5.1
click at [404, 281] on button "Create New Task" at bounding box center [406, 283] width 90 height 16
click at [404, 288] on div "Processing..." at bounding box center [406, 283] width 208 height 16
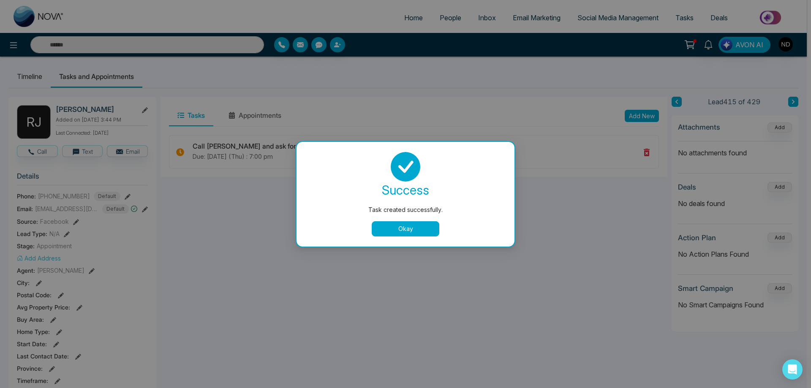
click at [404, 227] on button "Okay" at bounding box center [406, 228] width 68 height 15
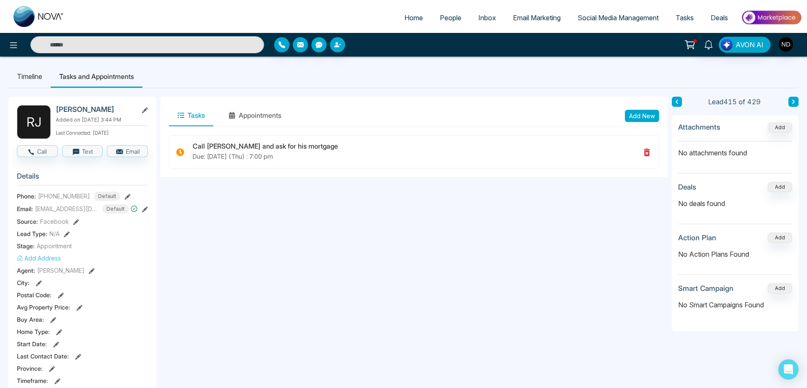
click at [131, 45] on input "text" at bounding box center [147, 44] width 234 height 17
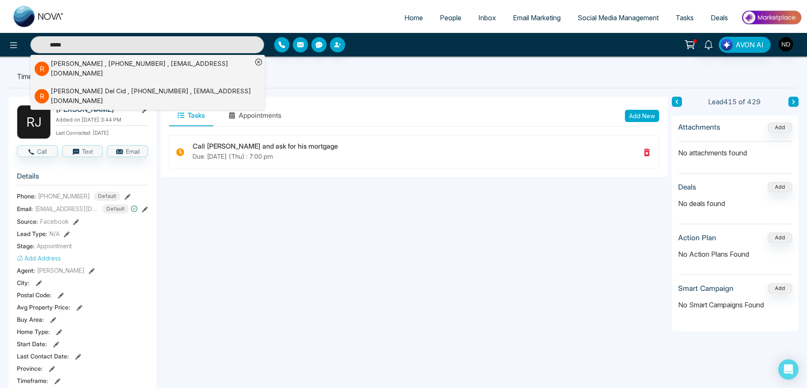
type input "*****"
click at [177, 68] on div "[PERSON_NAME] , [PHONE_NUMBER] , [EMAIL_ADDRESS][DOMAIN_NAME]" at bounding box center [152, 68] width 202 height 19
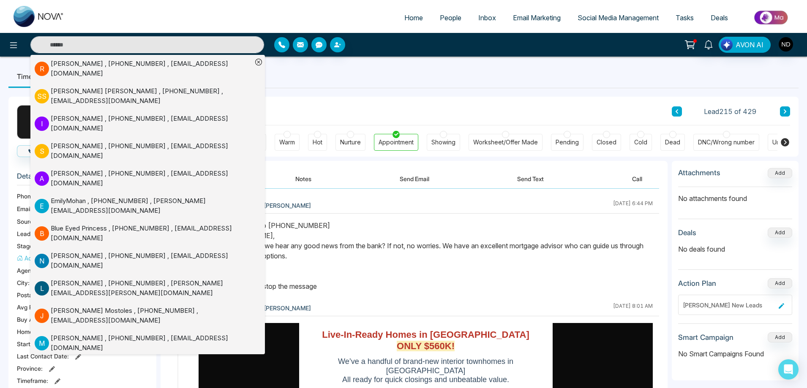
click at [439, 260] on div "Text Message Sent to [PHONE_NUMBER] Hello [PERSON_NAME], Just checking in—did w…" at bounding box center [426, 256] width 454 height 71
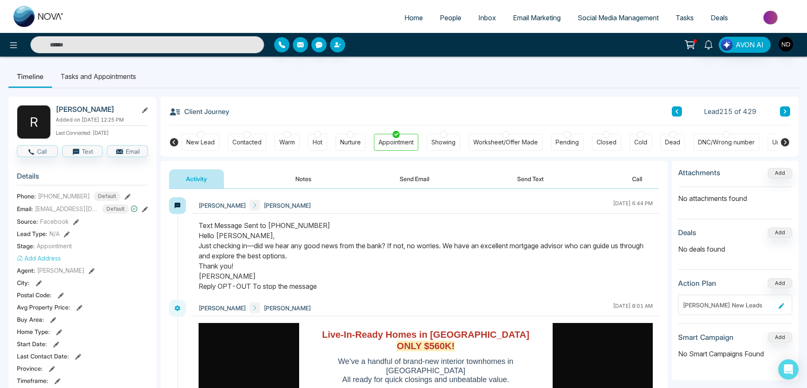
click at [97, 74] on li "Tasks and Appointments" at bounding box center [98, 76] width 93 height 23
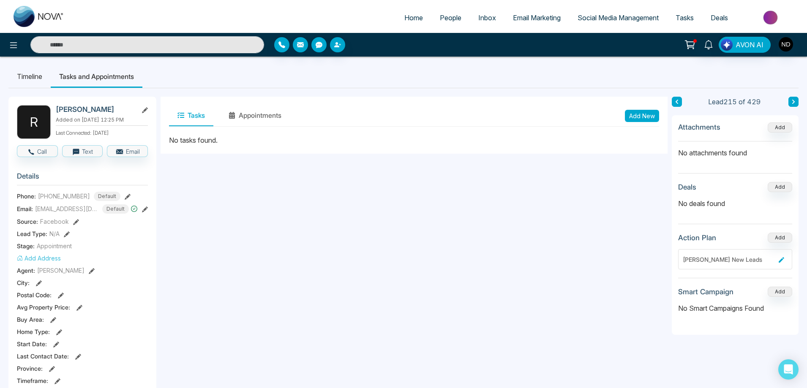
click at [31, 81] on li "Timeline" at bounding box center [29, 76] width 42 height 23
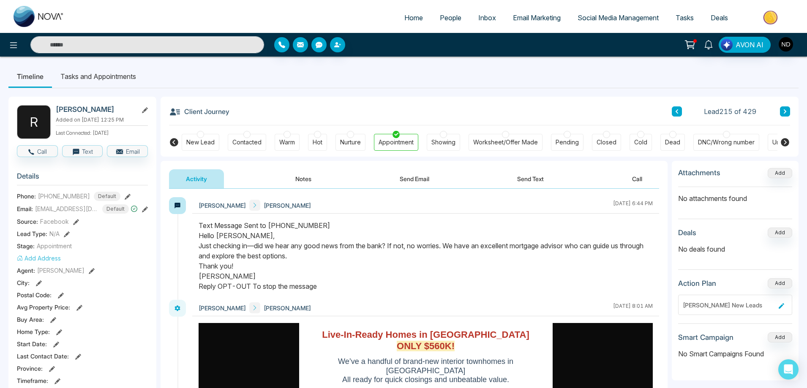
click at [446, 251] on div "Text Message Sent to [PHONE_NUMBER] Hello [PERSON_NAME], Just checking in—did w…" at bounding box center [426, 256] width 454 height 71
click at [110, 81] on li "Tasks and Appointments" at bounding box center [98, 76] width 93 height 23
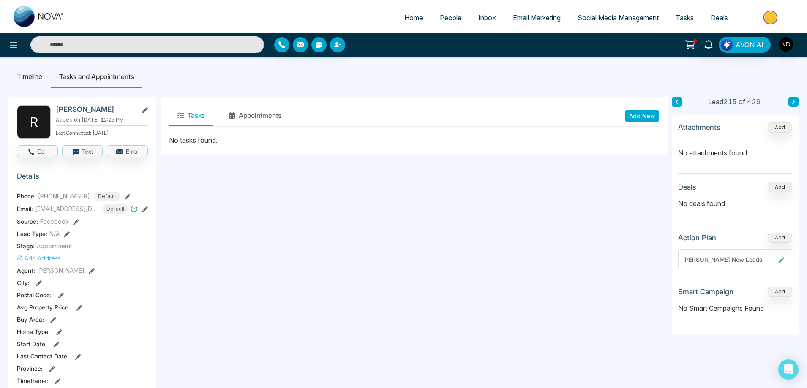
click at [626, 115] on button "Add New" at bounding box center [642, 116] width 34 height 12
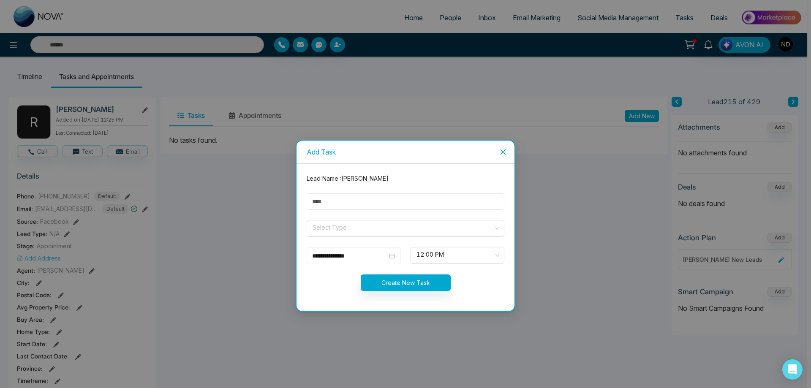
click at [330, 200] on input "text" at bounding box center [406, 202] width 198 height 16
type input "**********"
click at [348, 232] on input "search" at bounding box center [403, 227] width 182 height 13
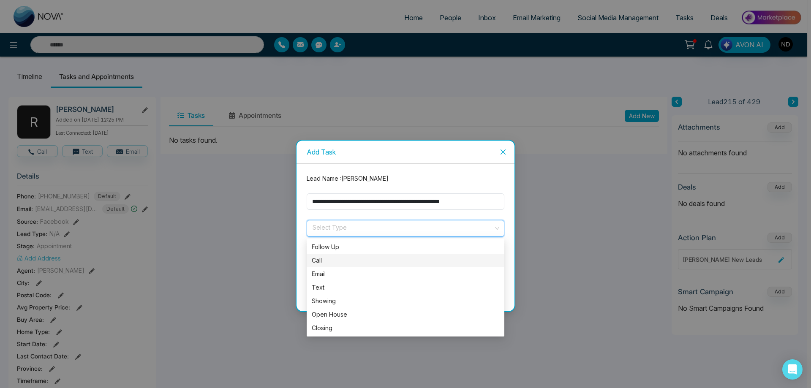
click at [329, 256] on div "Call" at bounding box center [406, 260] width 188 height 9
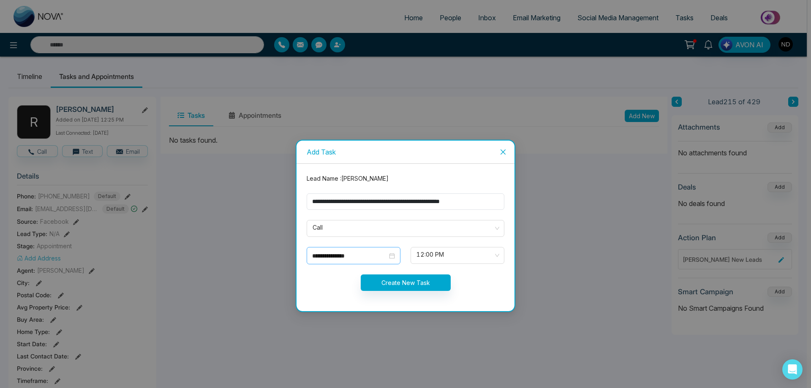
click at [394, 258] on div "**********" at bounding box center [353, 255] width 83 height 9
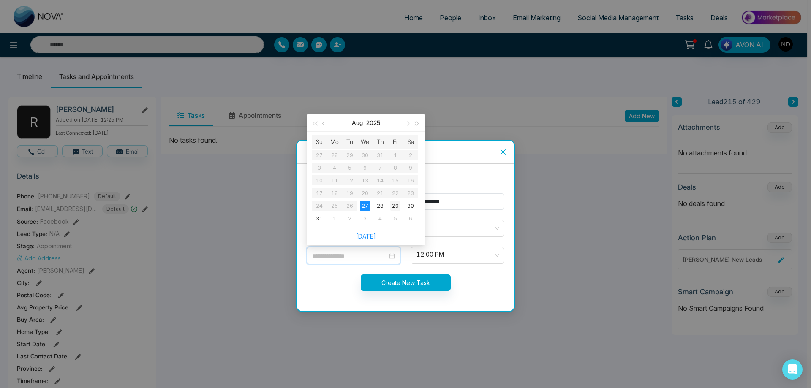
type input "**********"
click at [399, 205] on div "29" at bounding box center [395, 206] width 10 height 10
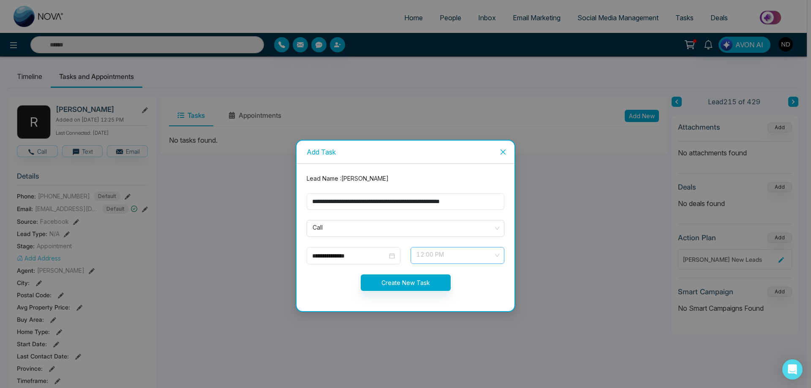
click at [498, 256] on span "12:00 PM" at bounding box center [458, 255] width 82 height 14
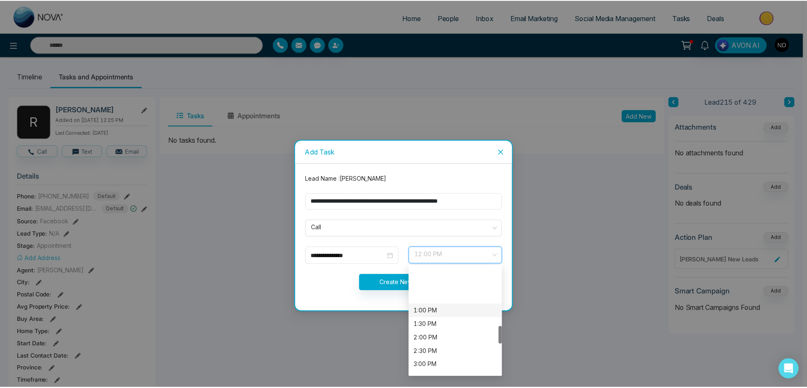
scroll to position [399, 0]
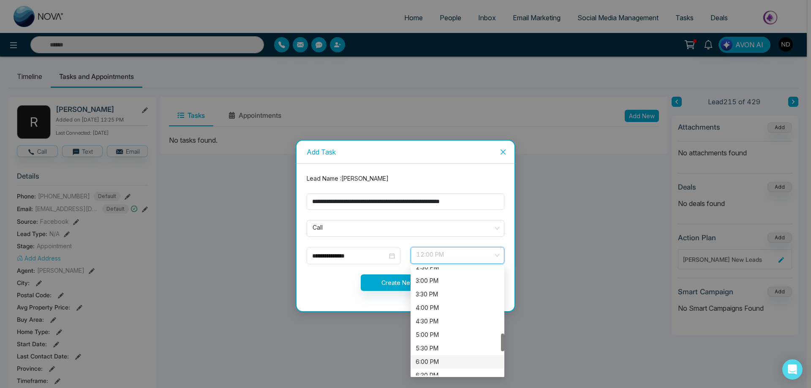
click at [425, 360] on div "6:00 PM" at bounding box center [458, 361] width 84 height 9
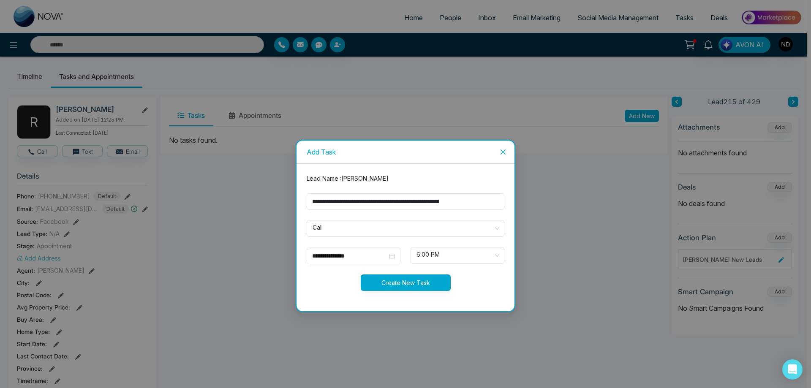
click at [386, 284] on button "Create New Task" at bounding box center [406, 283] width 90 height 16
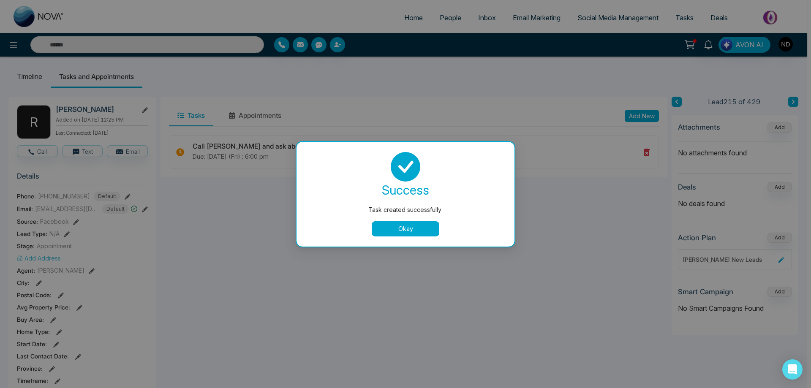
click at [400, 233] on button "Okay" at bounding box center [406, 228] width 68 height 15
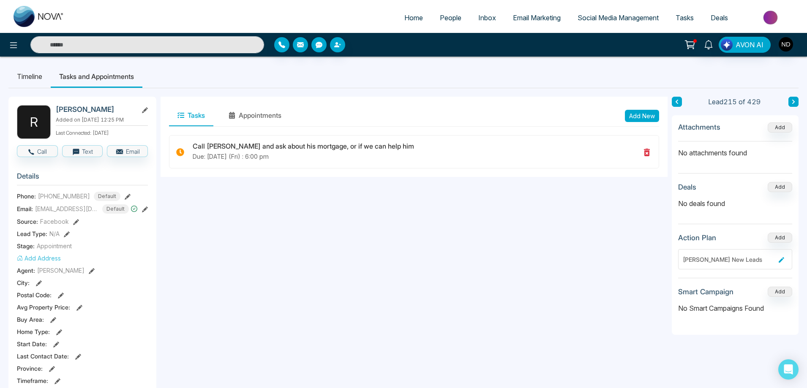
click at [442, 17] on span "People" at bounding box center [451, 18] width 22 height 8
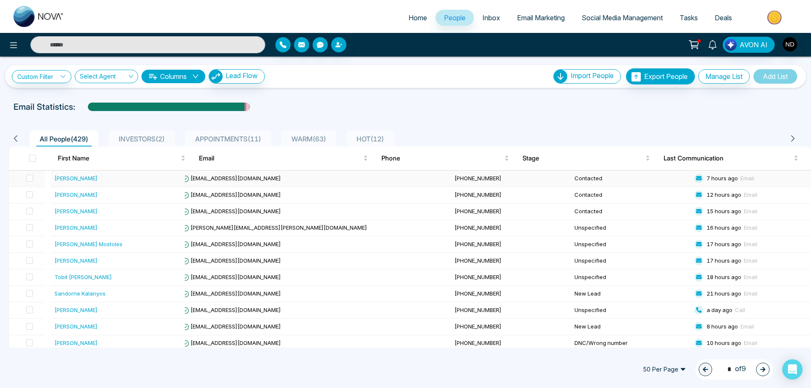
click at [61, 176] on div "[PERSON_NAME]" at bounding box center [76, 178] width 43 height 8
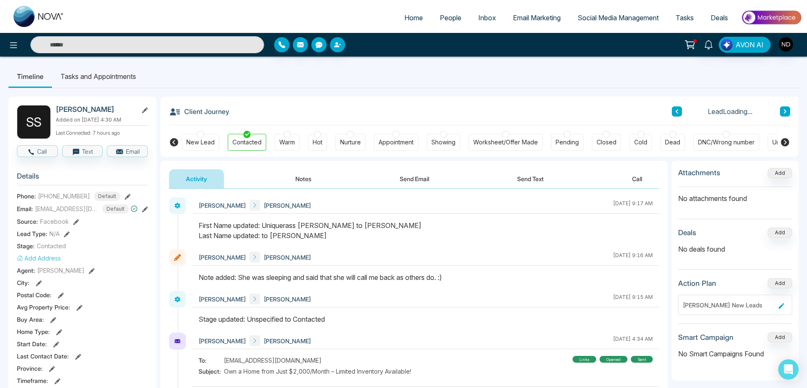
click at [305, 179] on button "Notes" at bounding box center [303, 178] width 50 height 19
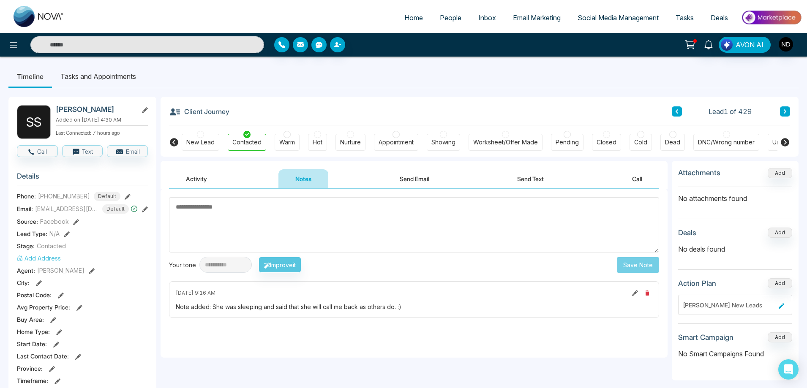
click at [787, 110] on button at bounding box center [785, 111] width 10 height 10
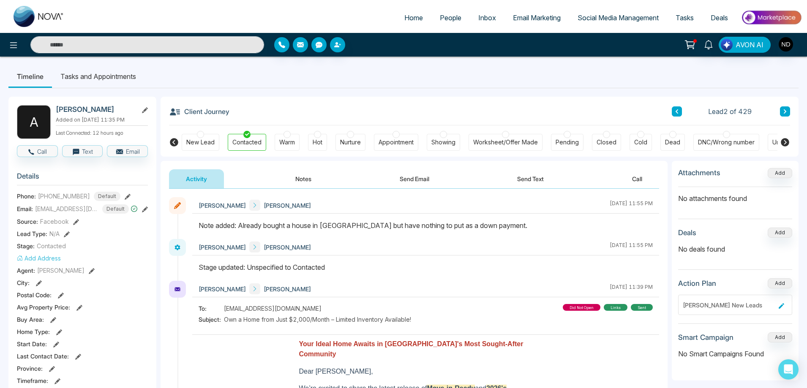
click at [787, 110] on button at bounding box center [785, 111] width 10 height 10
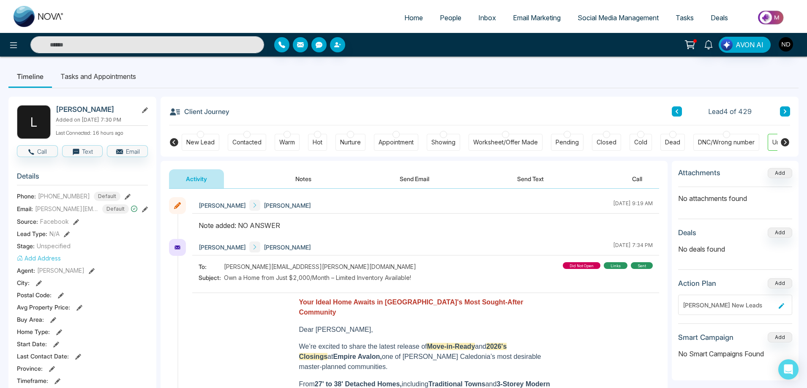
click at [200, 145] on div "New Lead" at bounding box center [200, 142] width 28 height 8
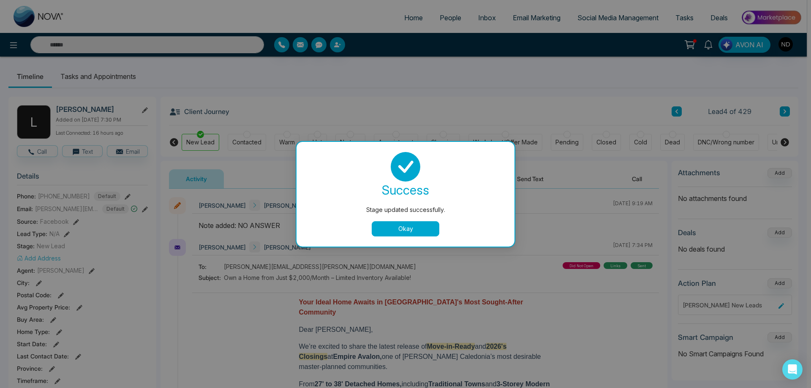
click at [408, 229] on button "Okay" at bounding box center [406, 228] width 68 height 15
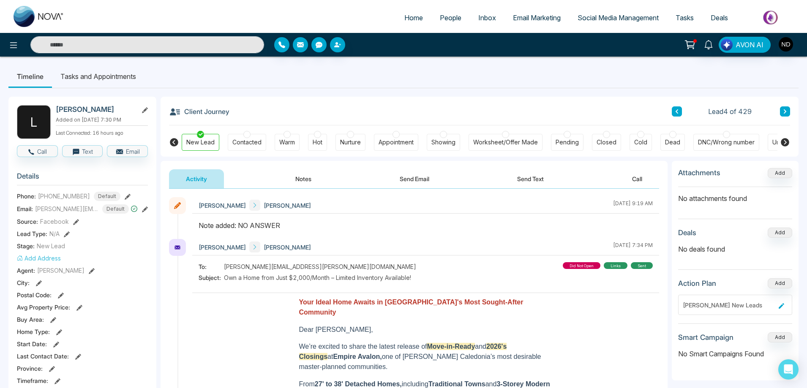
click at [787, 113] on button at bounding box center [785, 111] width 10 height 10
click at [207, 143] on div "New Lead" at bounding box center [200, 142] width 28 height 8
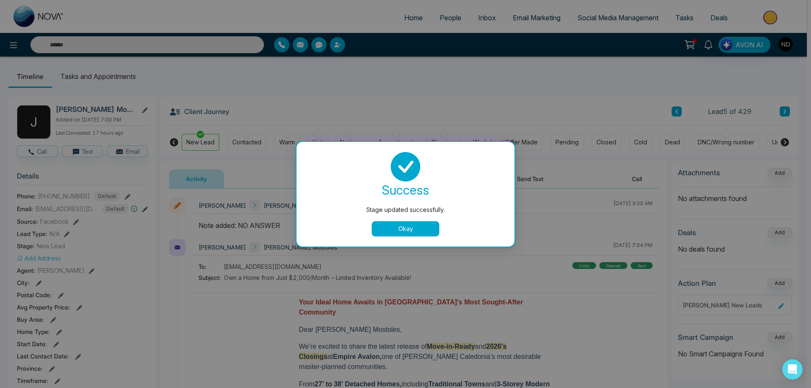
click at [405, 228] on button "Okay" at bounding box center [406, 228] width 68 height 15
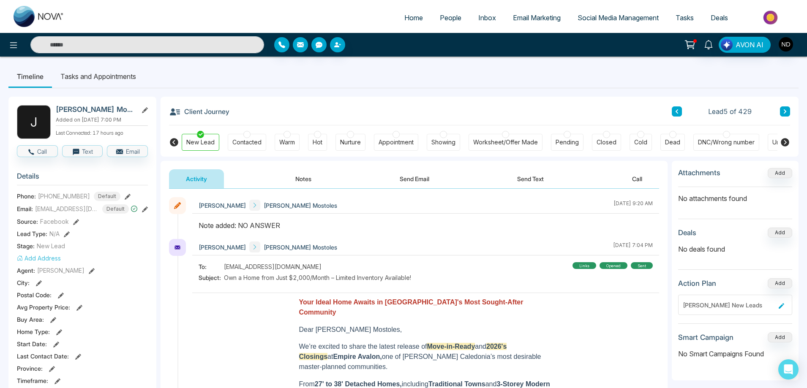
click at [787, 107] on button at bounding box center [785, 111] width 10 height 10
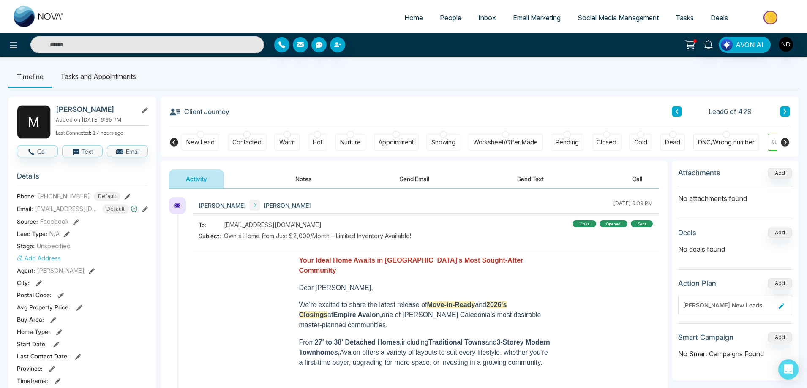
click at [201, 145] on div "New Lead" at bounding box center [200, 142] width 28 height 8
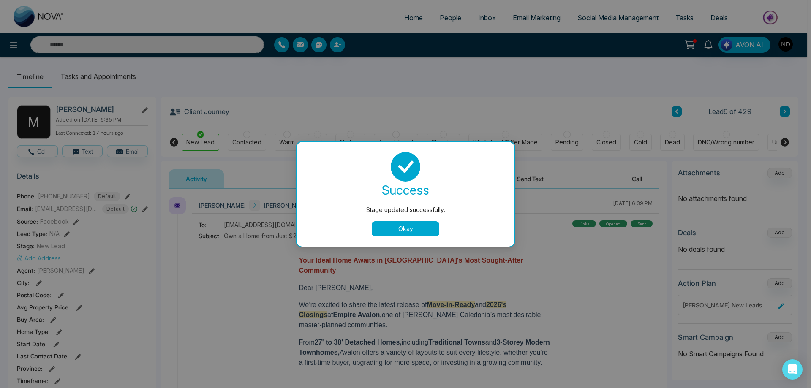
click at [414, 234] on button "Okay" at bounding box center [406, 228] width 68 height 15
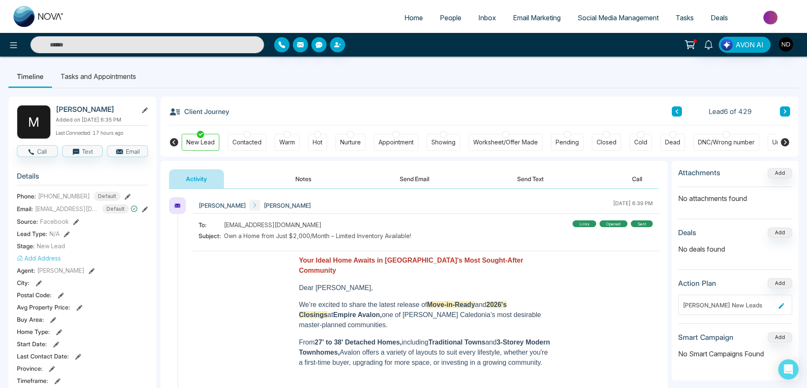
click at [786, 112] on icon at bounding box center [785, 111] width 4 height 5
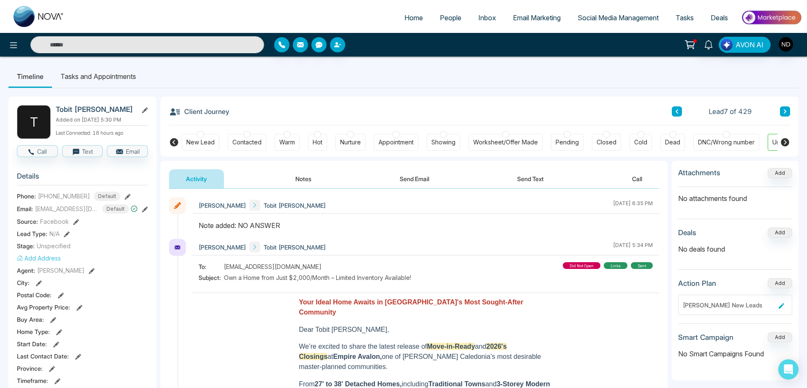
click at [199, 133] on div at bounding box center [200, 134] width 7 height 7
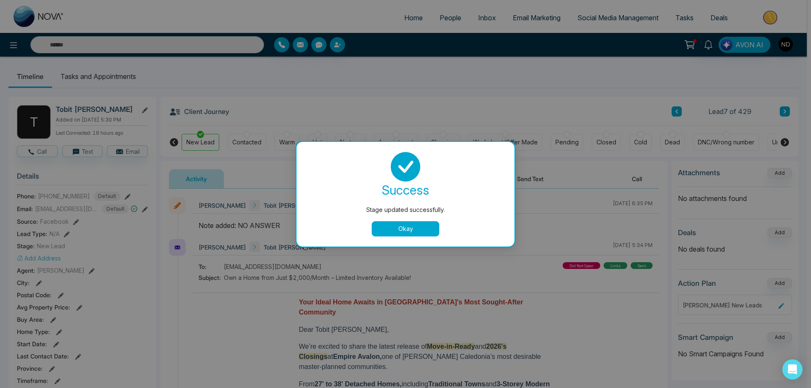
click at [407, 230] on button "Okay" at bounding box center [406, 228] width 68 height 15
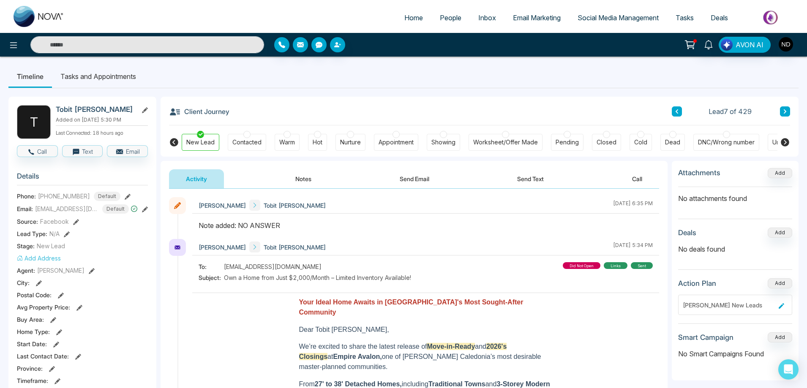
click at [784, 112] on icon at bounding box center [785, 111] width 4 height 5
